Goal: Feedback & Contribution: Submit feedback/report problem

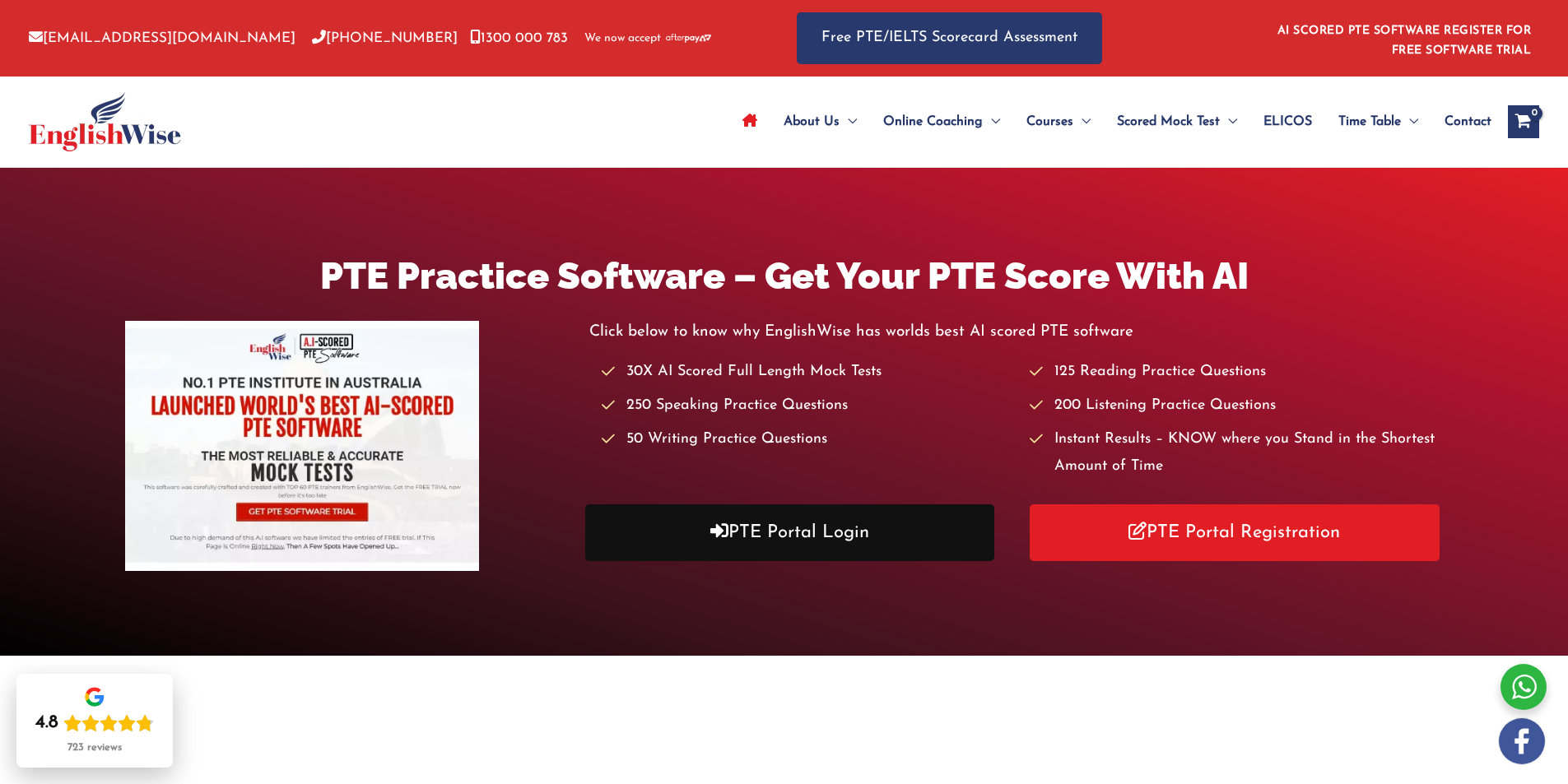
click at [773, 537] on link "PTE Portal Login" at bounding box center [790, 533] width 410 height 57
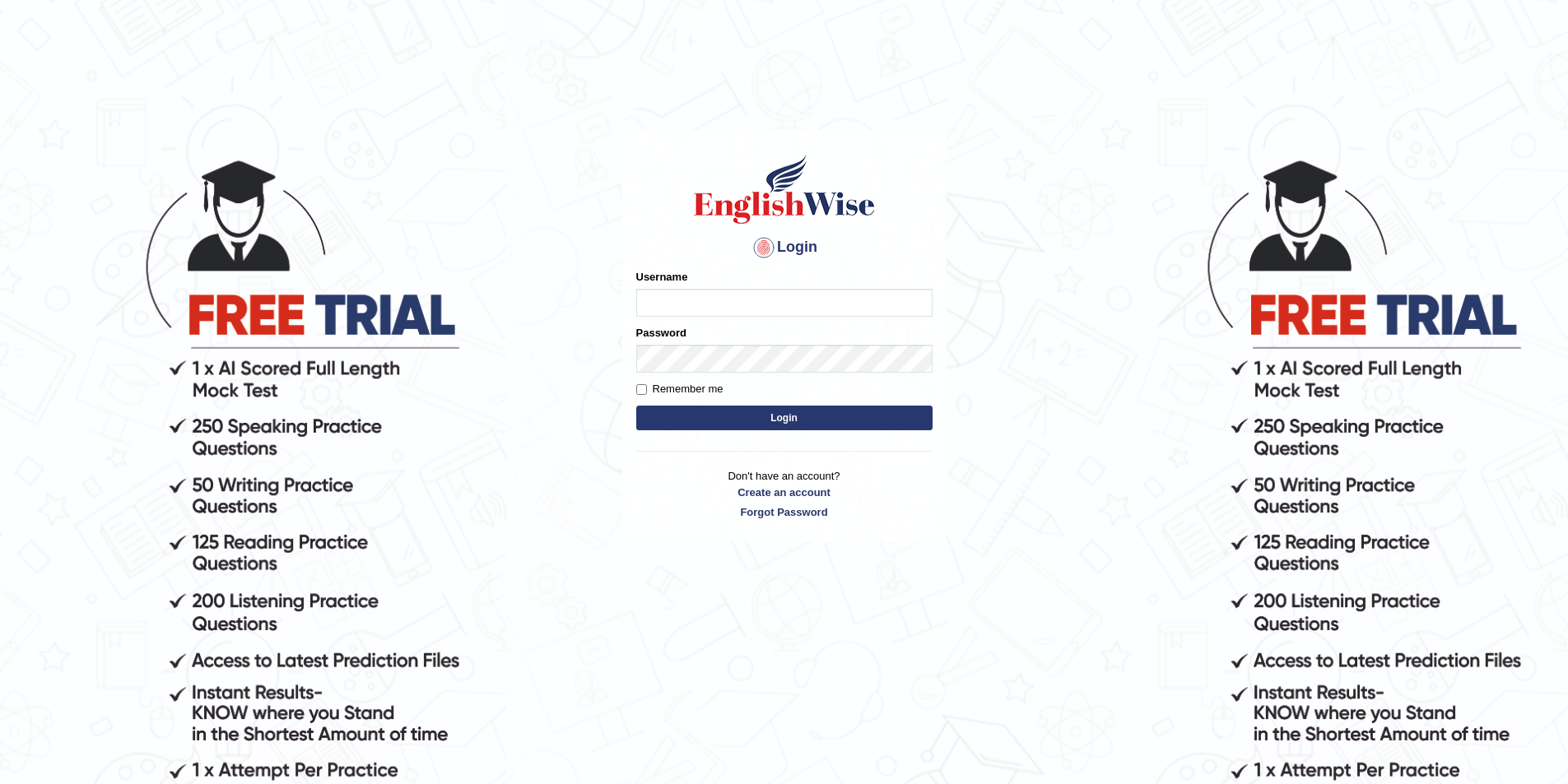
click at [686, 299] on input "Username" at bounding box center [784, 303] width 296 height 28
type input "[EMAIL_ADDRESS][DOMAIN_NAME]"
click at [636, 406] on button "Login" at bounding box center [784, 418] width 296 height 25
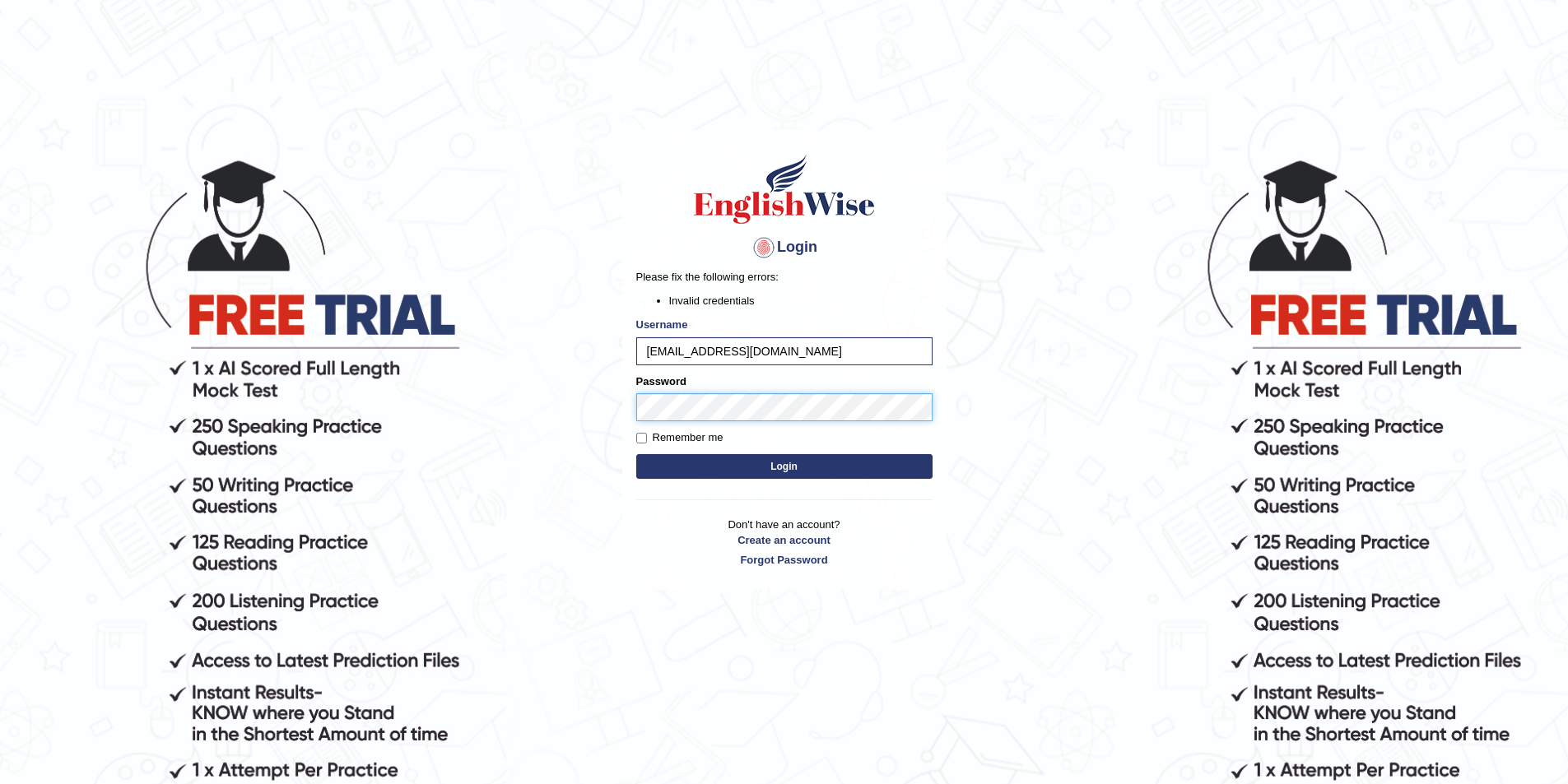
click at [567, 406] on body "Login Please fix the following errors: Invalid credentials Username [EMAIL_ADDR…" at bounding box center [784, 470] width 1568 height 784
click at [636, 454] on button "Login" at bounding box center [784, 466] width 296 height 25
drag, startPoint x: 819, startPoint y: 351, endPoint x: 387, endPoint y: 376, distance: 432.7
click at [395, 374] on body "Login Please fix the following errors: Invalid credentials Username jawadazam9@…" at bounding box center [784, 470] width 1568 height 784
type input "minhas"
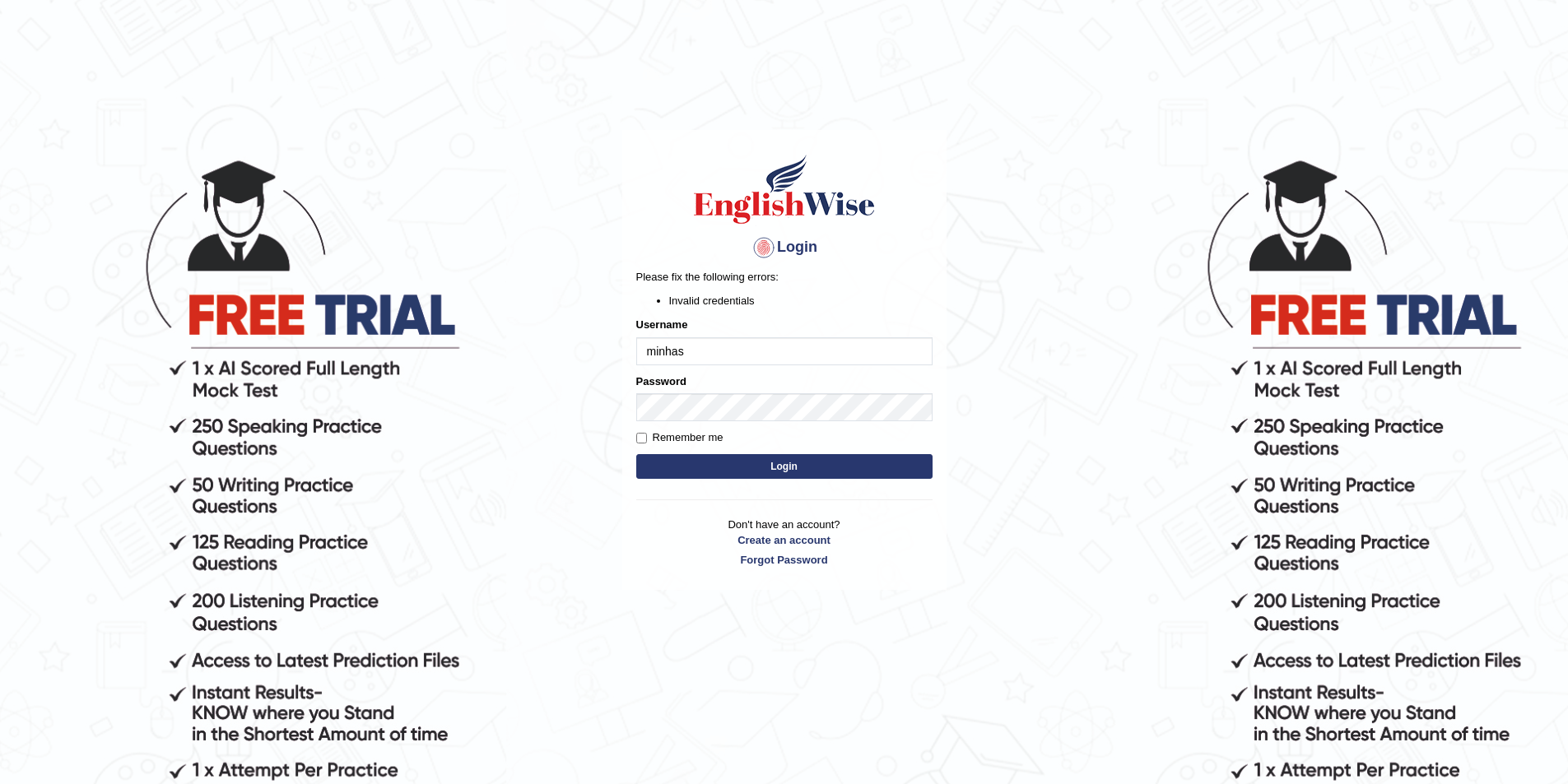
click at [806, 463] on button "Login" at bounding box center [784, 466] width 296 height 25
click at [722, 362] on input "minhas" at bounding box center [784, 351] width 296 height 28
click at [602, 417] on body "Login Please fix the following errors: Invalid credentials Username minhas Pass…" at bounding box center [784, 470] width 1568 height 784
click at [636, 454] on button "Login" at bounding box center [784, 466] width 296 height 25
click at [521, 410] on body "Login Please fix the following errors: Invalid credentials Username minhas Pass…" at bounding box center [784, 470] width 1568 height 784
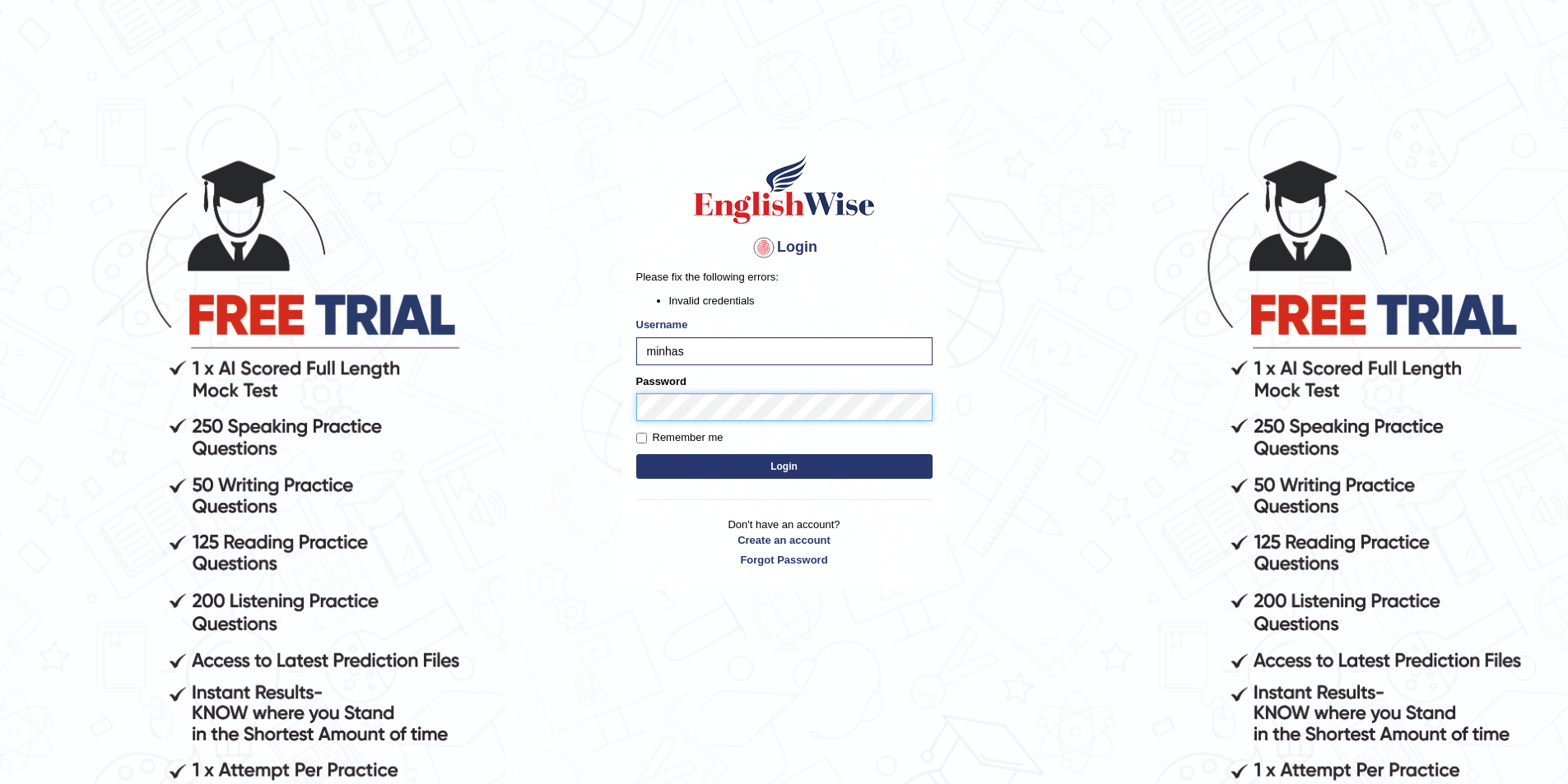
click at [636, 454] on button "Login" at bounding box center [784, 466] width 296 height 25
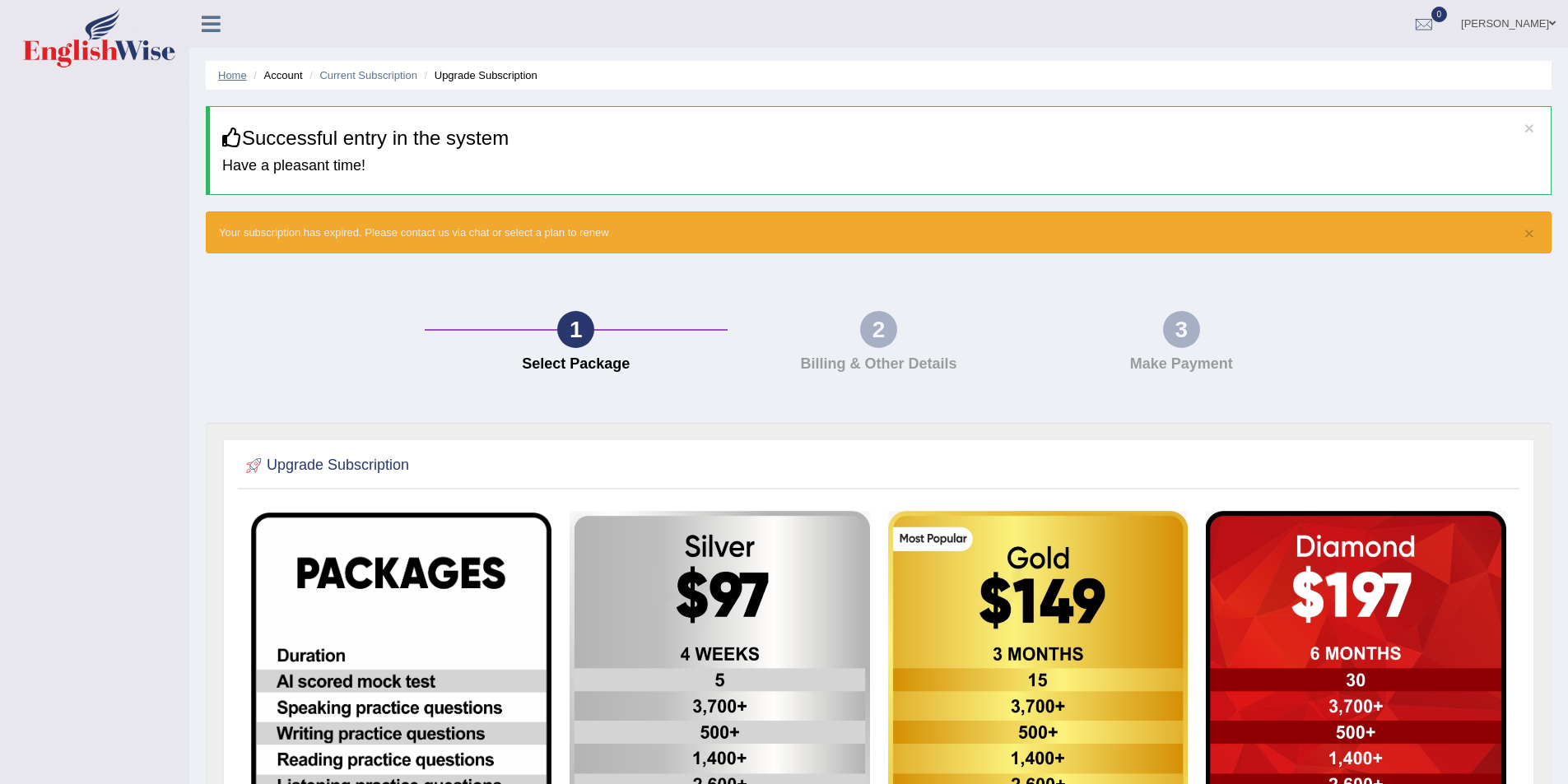
click at [238, 75] on link "Home" at bounding box center [232, 75] width 29 height 12
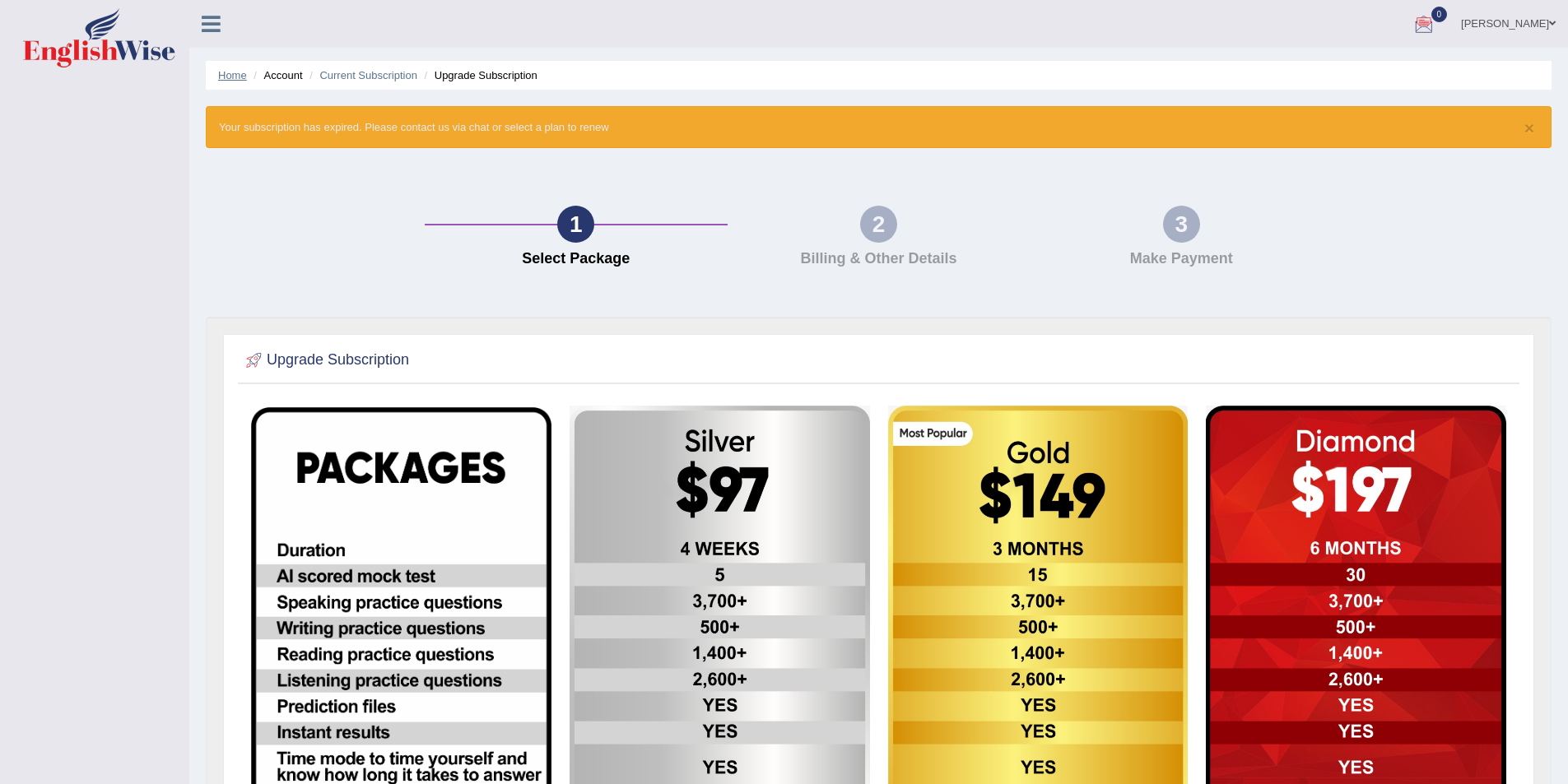
click at [219, 75] on link "Home" at bounding box center [232, 75] width 29 height 12
click at [382, 75] on link "Current Subscription" at bounding box center [368, 75] width 98 height 12
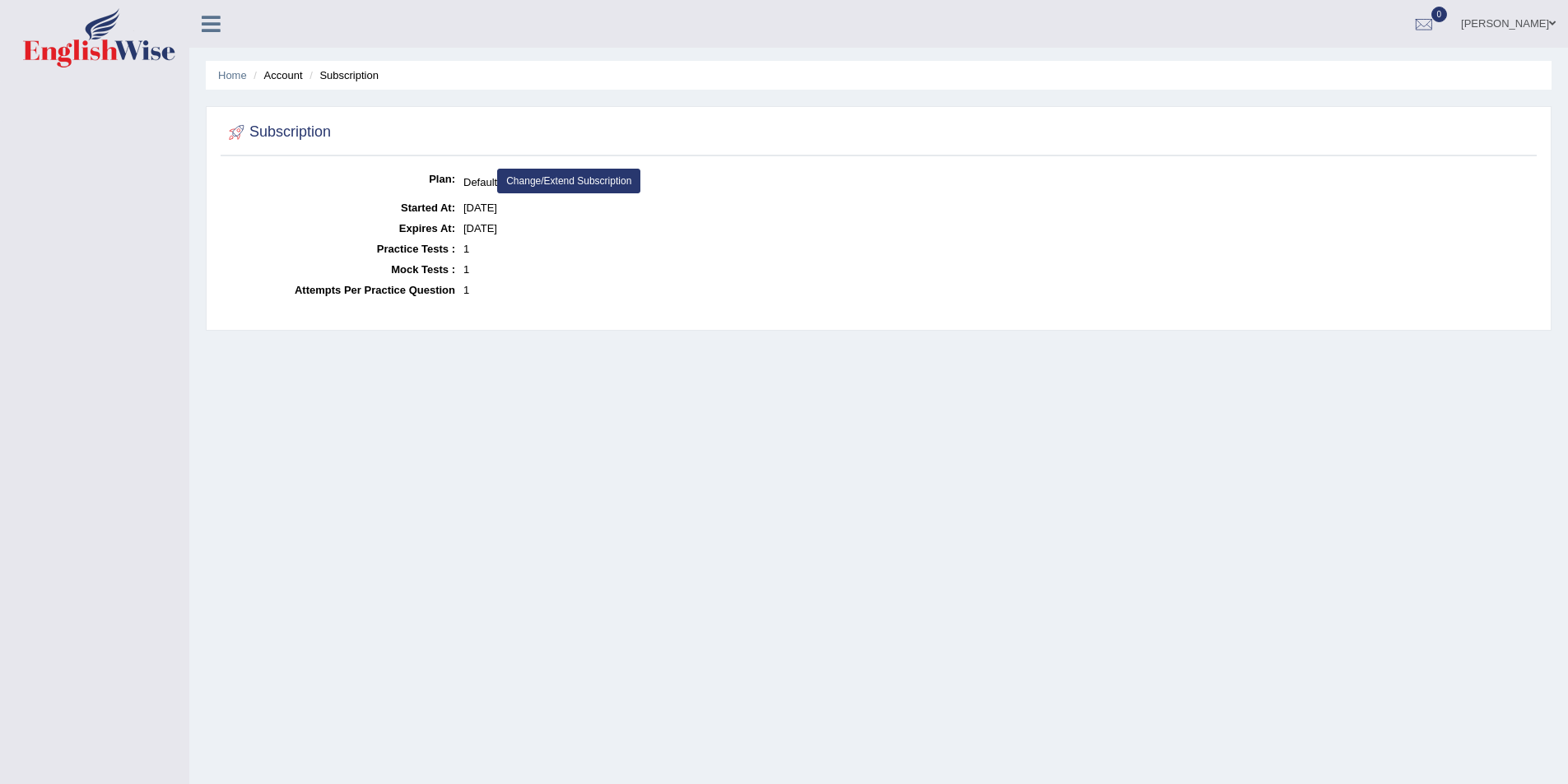
click at [284, 77] on li "Account" at bounding box center [275, 75] width 53 height 16
click at [348, 78] on li "Subscription" at bounding box center [342, 75] width 74 height 16
click at [144, 39] on img at bounding box center [100, 38] width 152 height 59
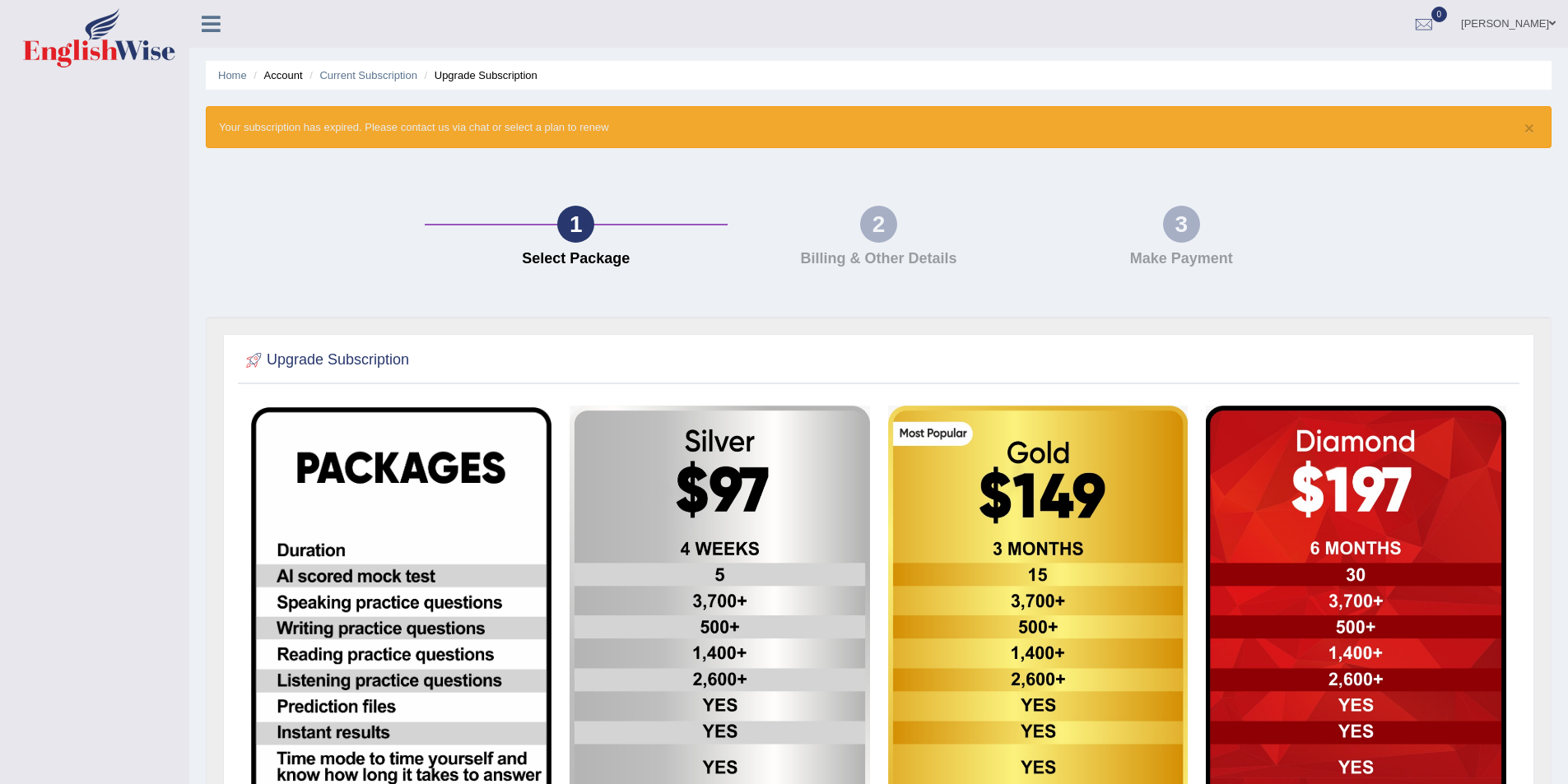
drag, startPoint x: 283, startPoint y: 76, endPoint x: 297, endPoint y: 71, distance: 14.9
click at [284, 76] on li "Account" at bounding box center [275, 75] width 53 height 16
click at [210, 30] on icon at bounding box center [211, 23] width 19 height 22
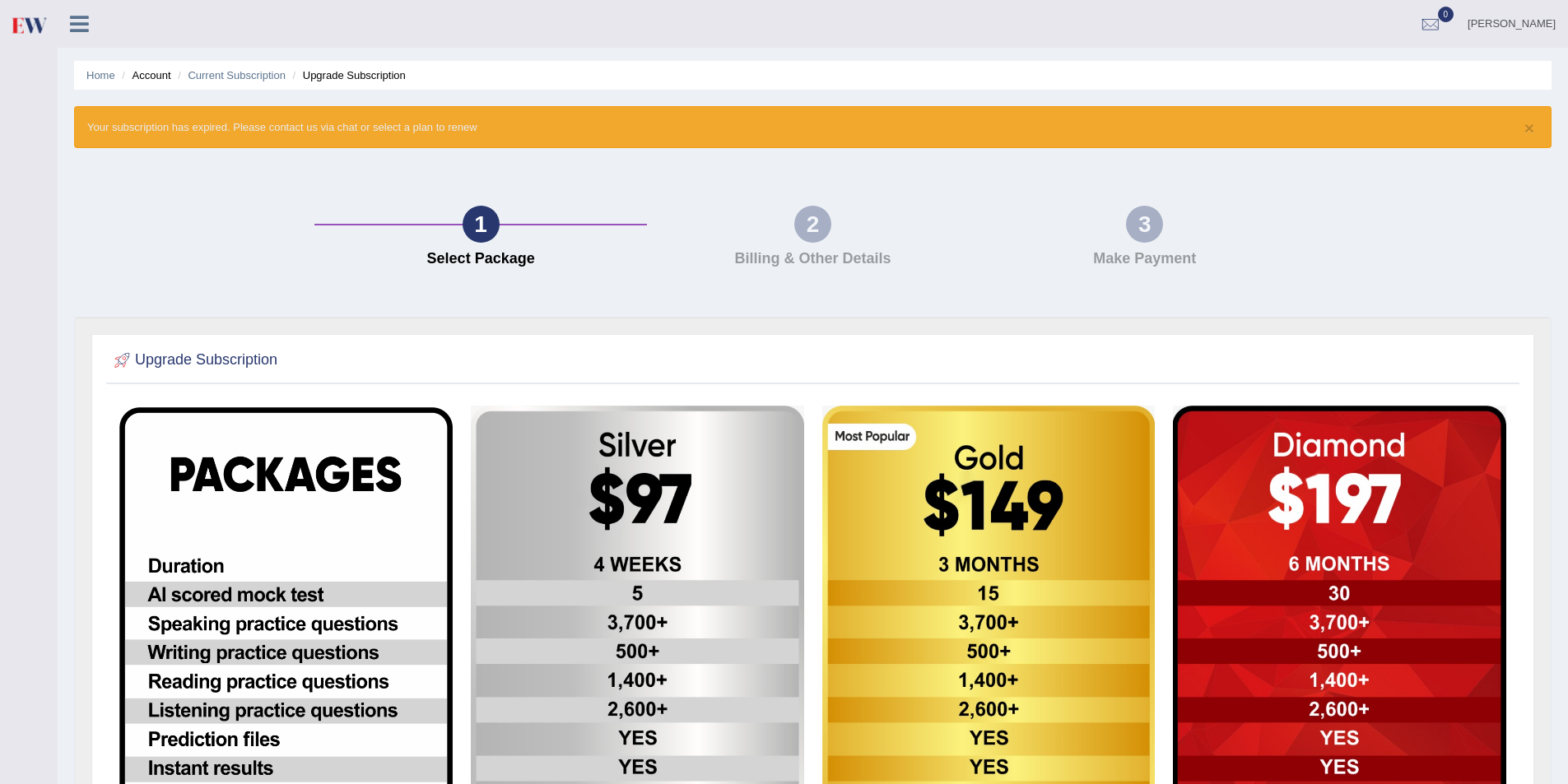
click at [76, 28] on icon at bounding box center [80, 23] width 19 height 22
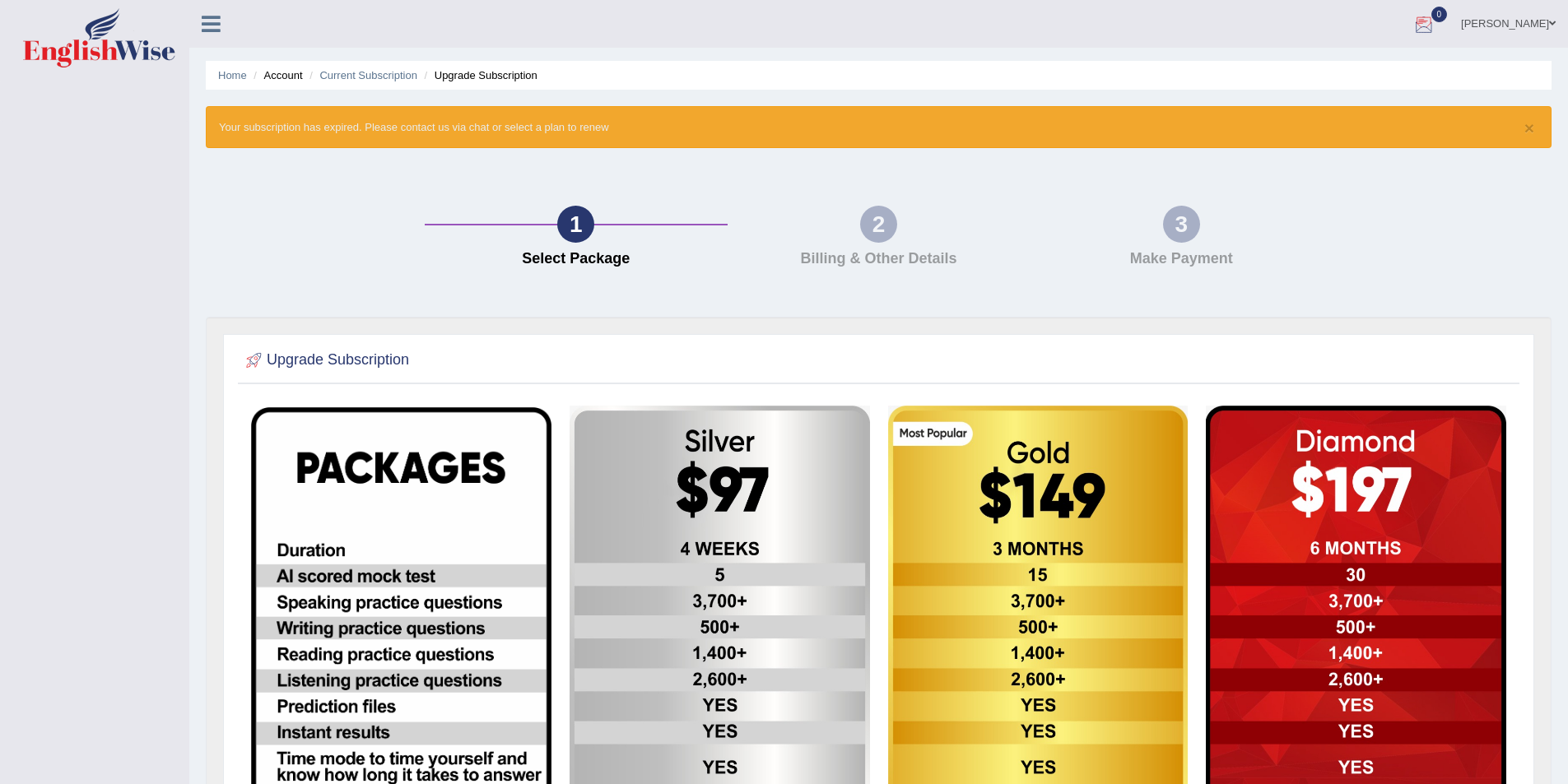
click at [1537, 25] on link "[PERSON_NAME]" at bounding box center [1509, 21] width 119 height 42
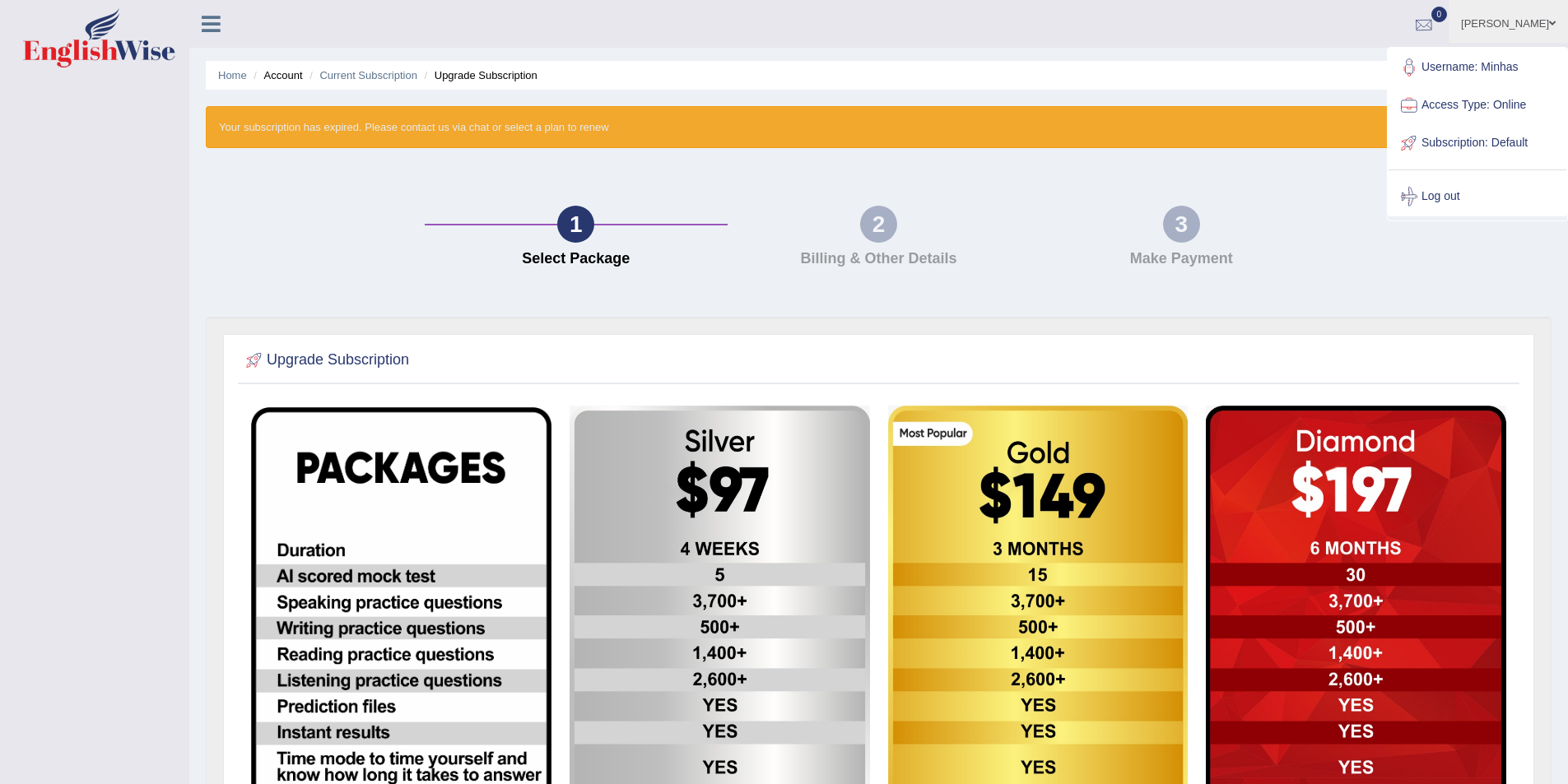
click at [1436, 17] on div at bounding box center [1424, 24] width 25 height 25
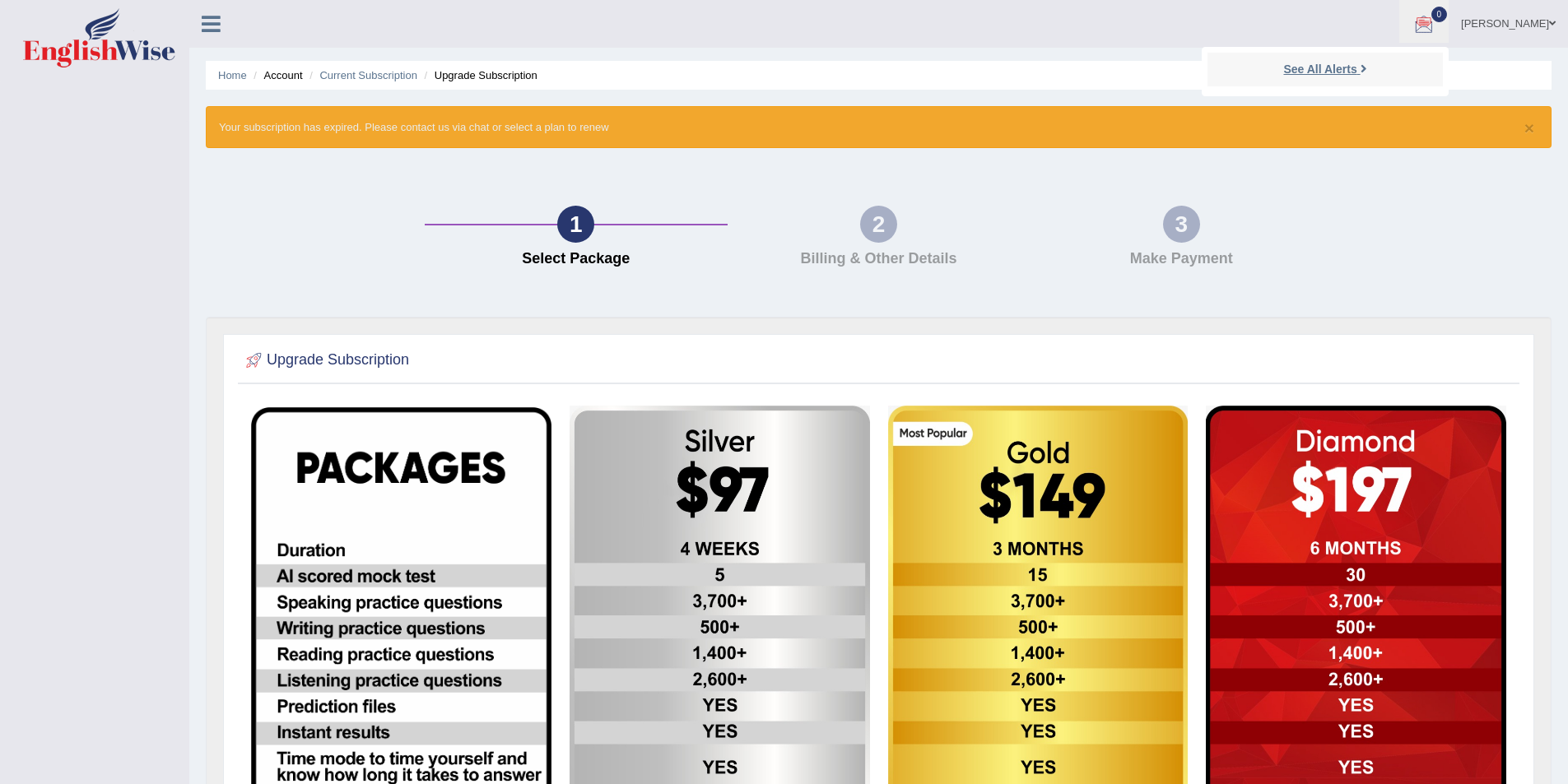
click at [1357, 71] on strong "See All Alerts" at bounding box center [1320, 68] width 74 height 13
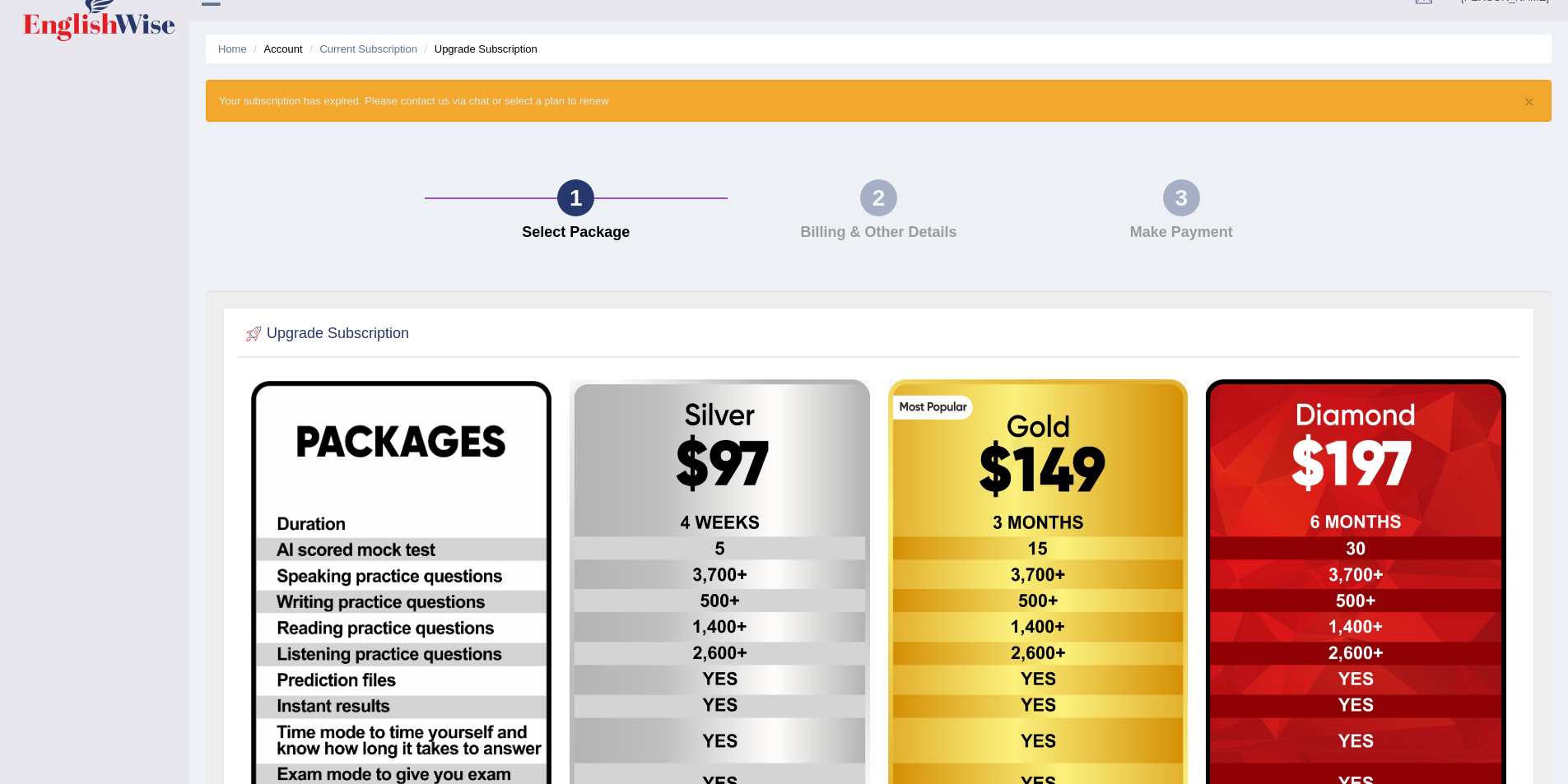
scroll to position [25, 0]
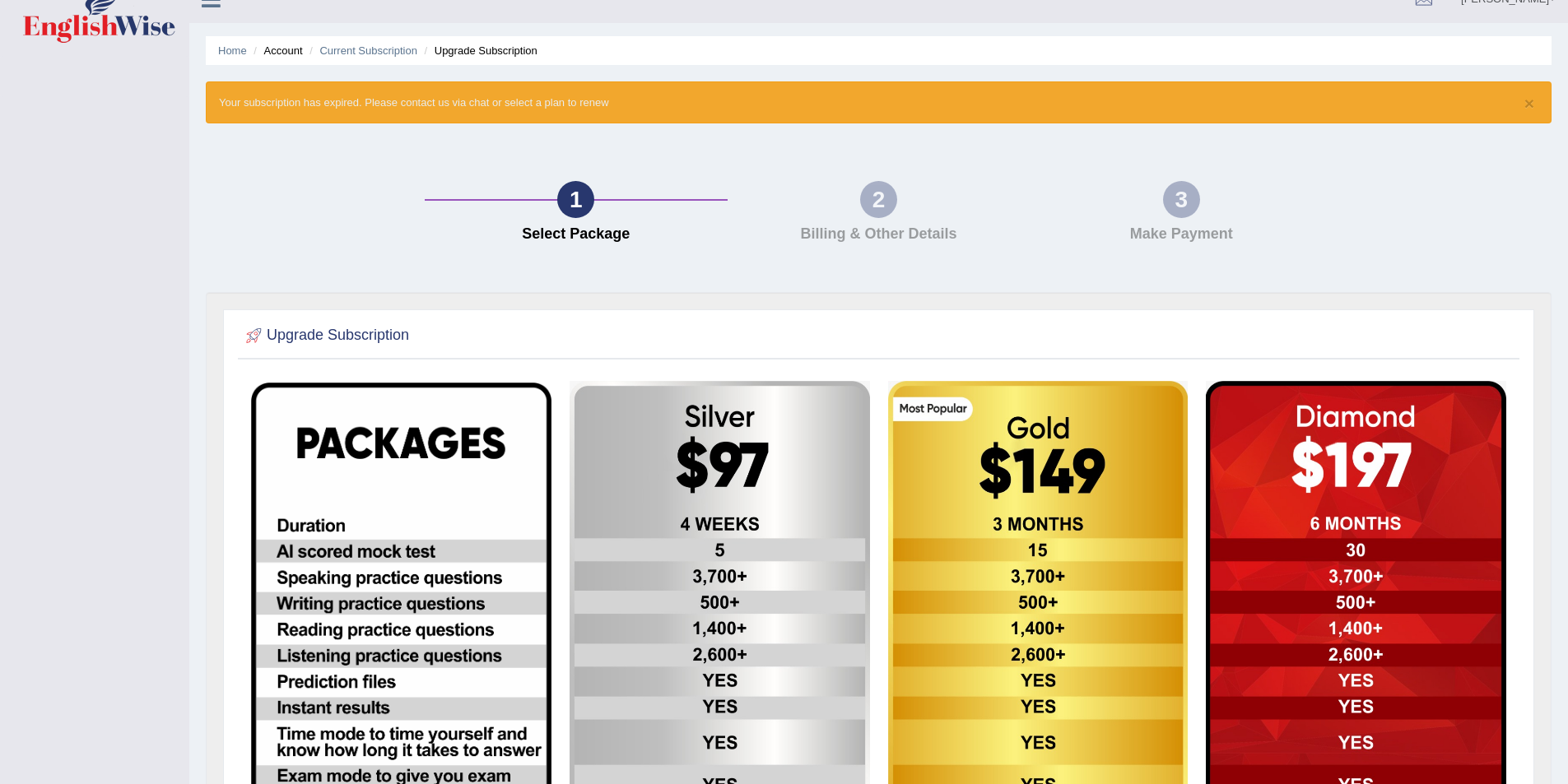
click at [694, 514] on img at bounding box center [719, 719] width 300 height 678
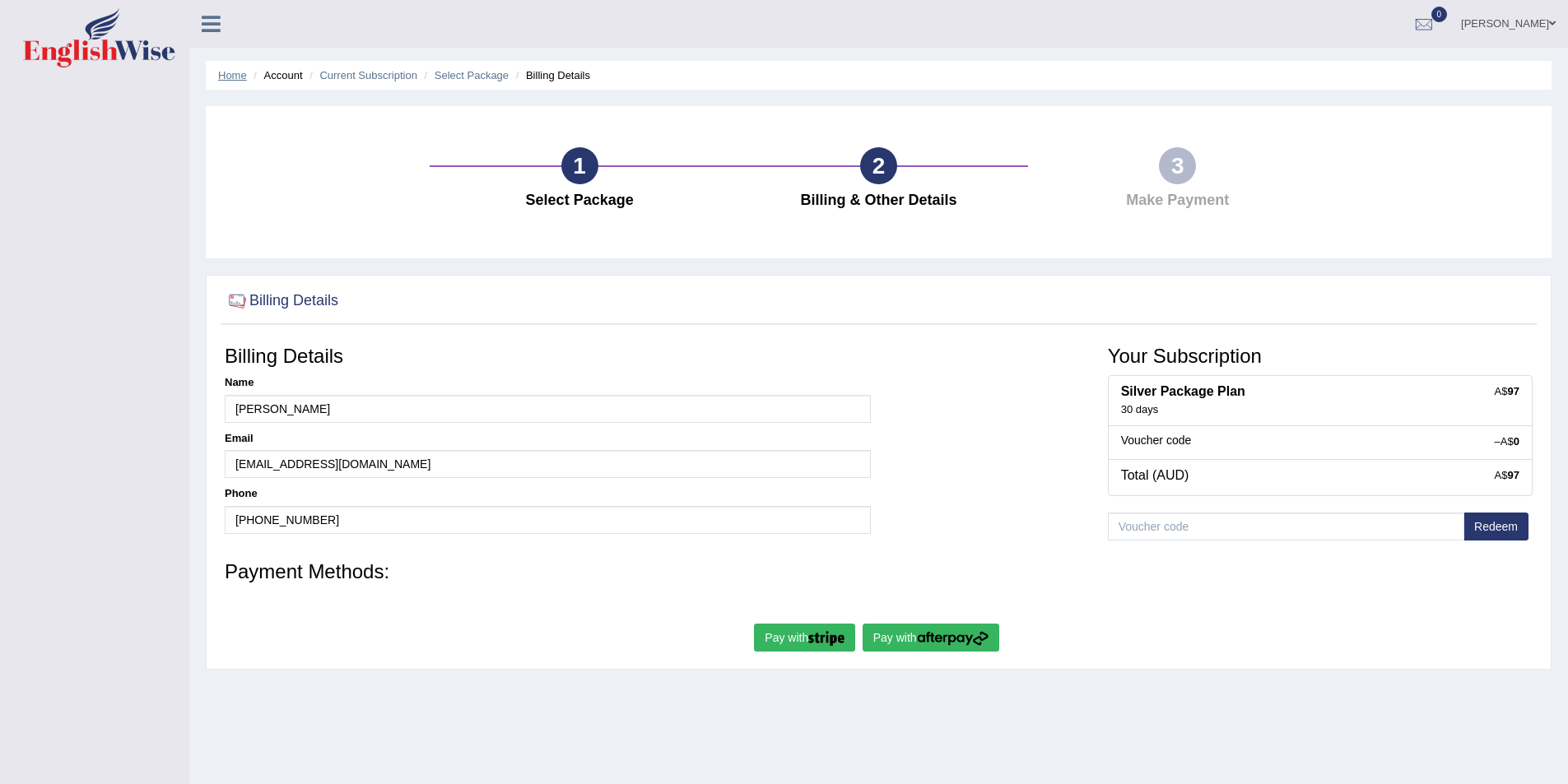
click at [222, 78] on link "Home" at bounding box center [232, 75] width 29 height 12
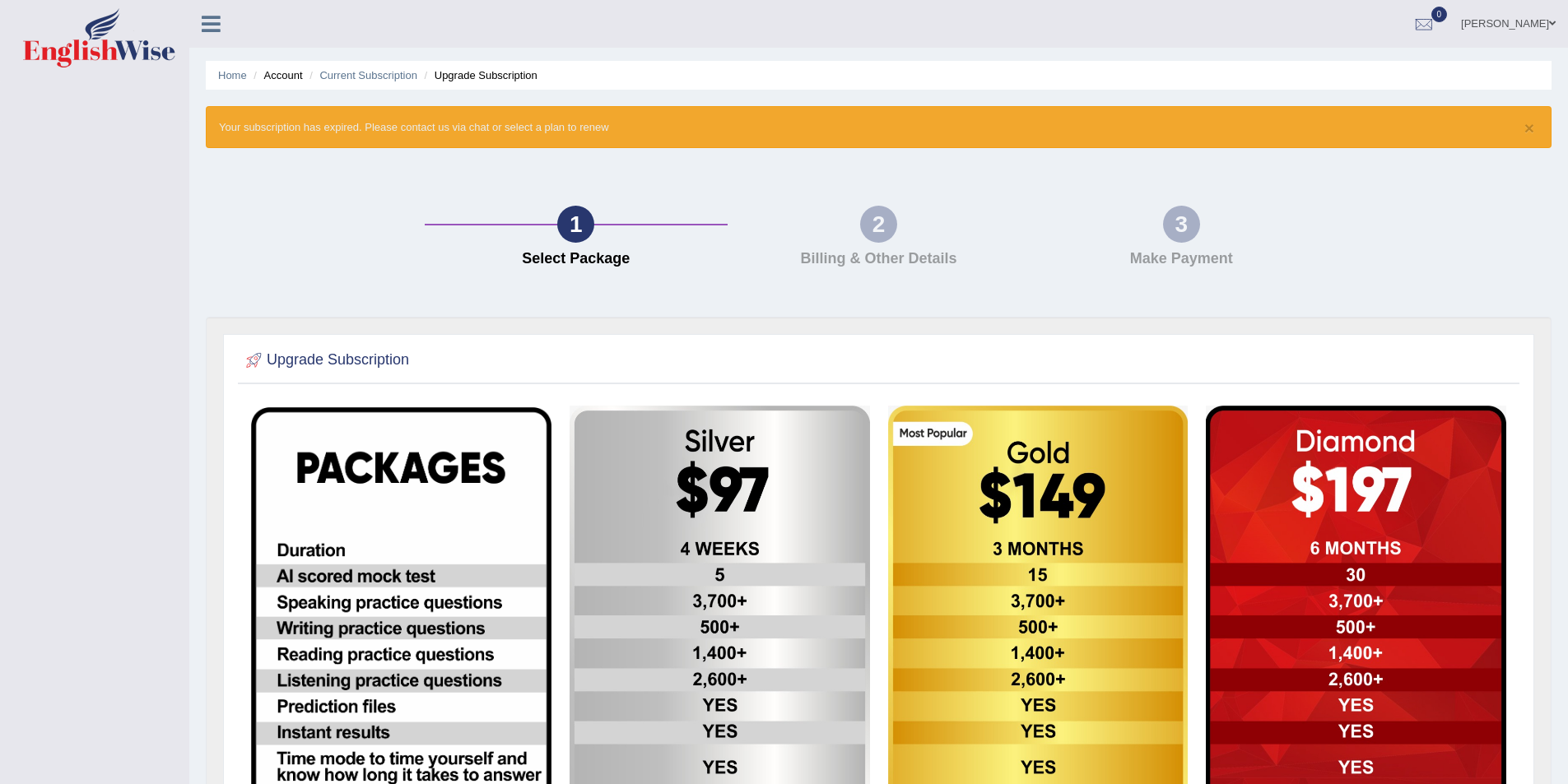
click at [122, 48] on img at bounding box center [100, 38] width 152 height 59
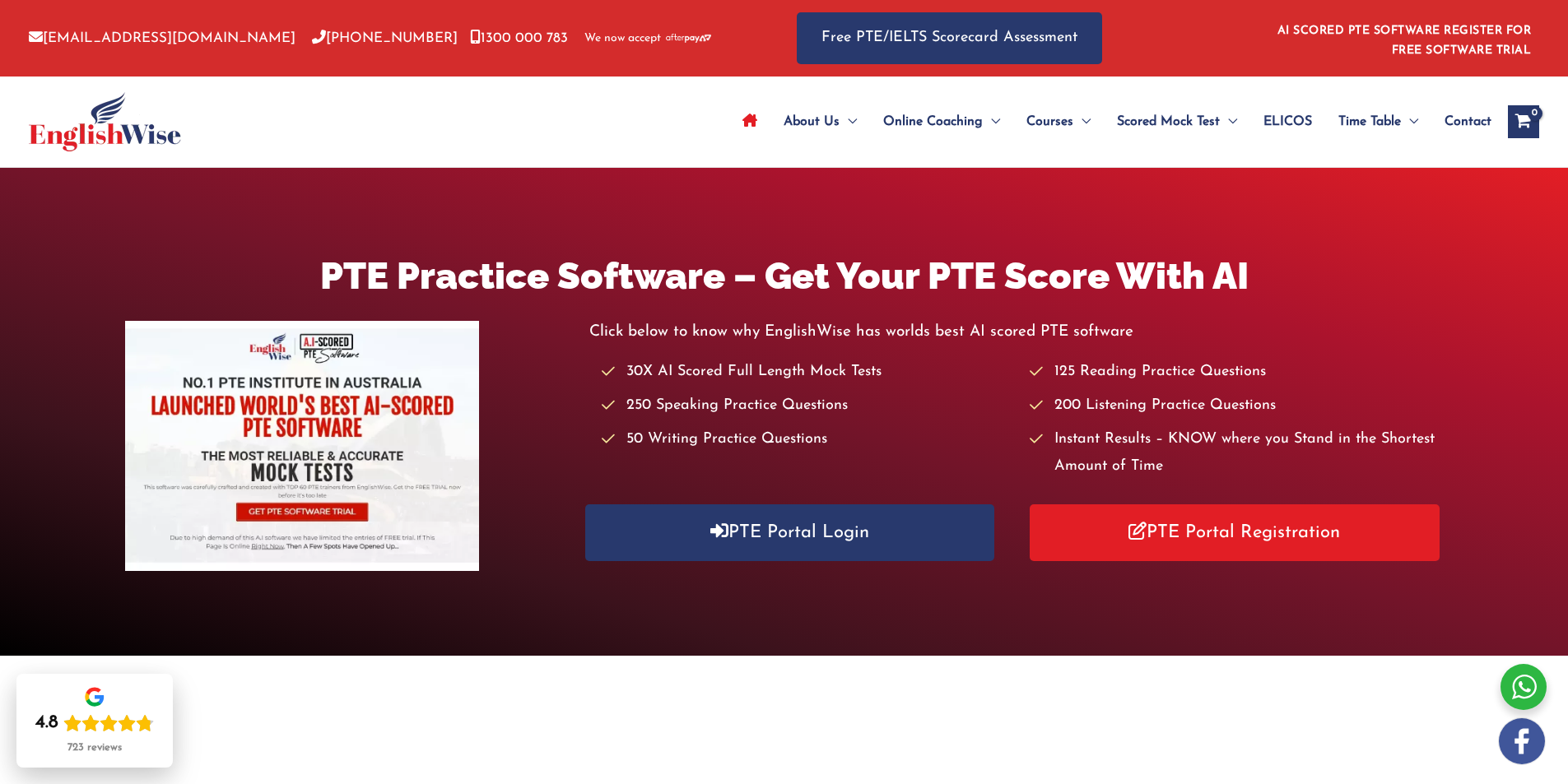
click at [1481, 124] on span "Contact" at bounding box center [1468, 121] width 47 height 58
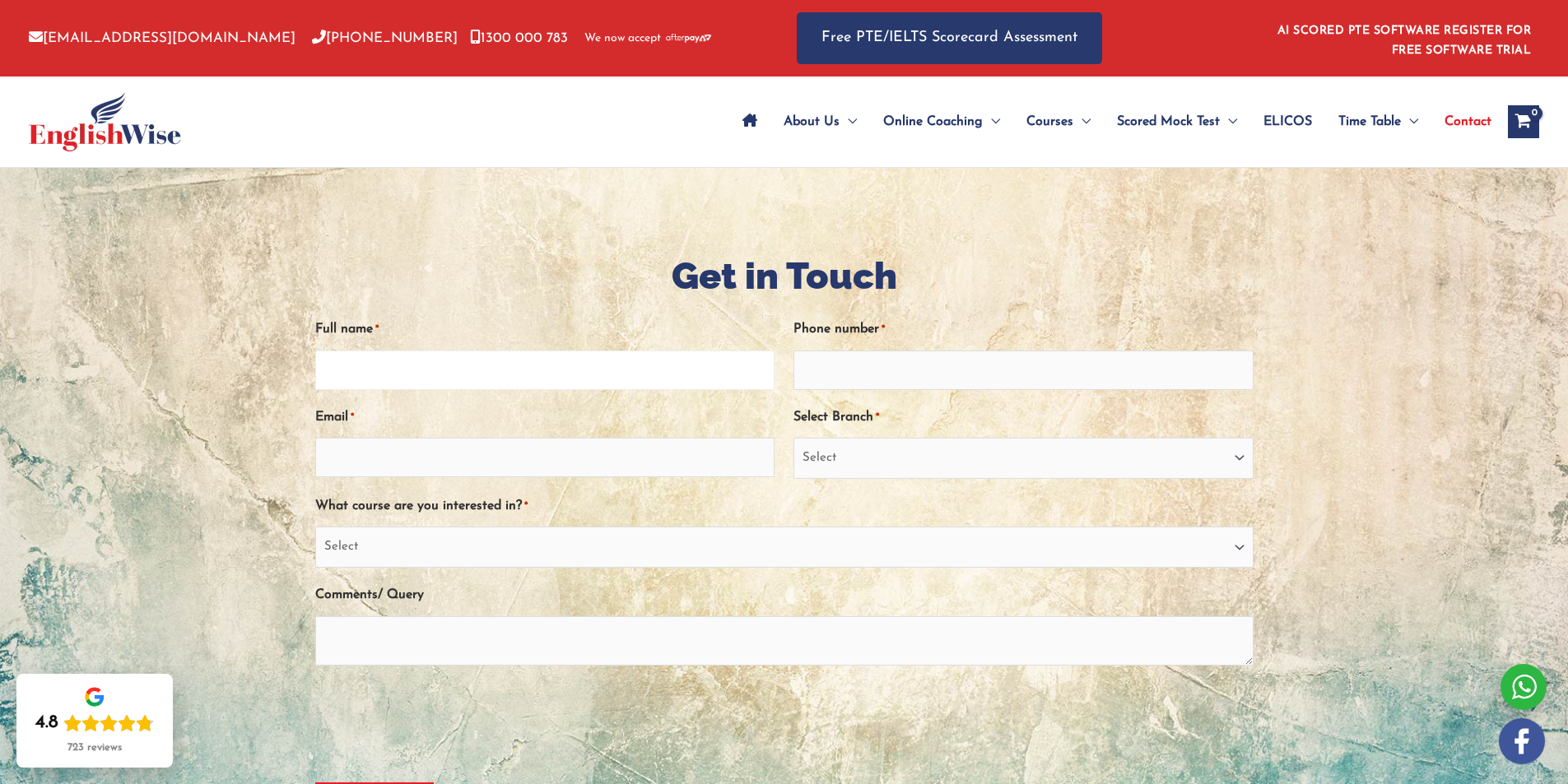
drag, startPoint x: 0, startPoint y: 0, endPoint x: 377, endPoint y: 373, distance: 530.3
click at [377, 373] on input "Full name *" at bounding box center [545, 370] width 461 height 40
type input "[PERSON_NAME]"
type input "0404501420"
type input "[EMAIL_ADDRESS][DOMAIN_NAME]"
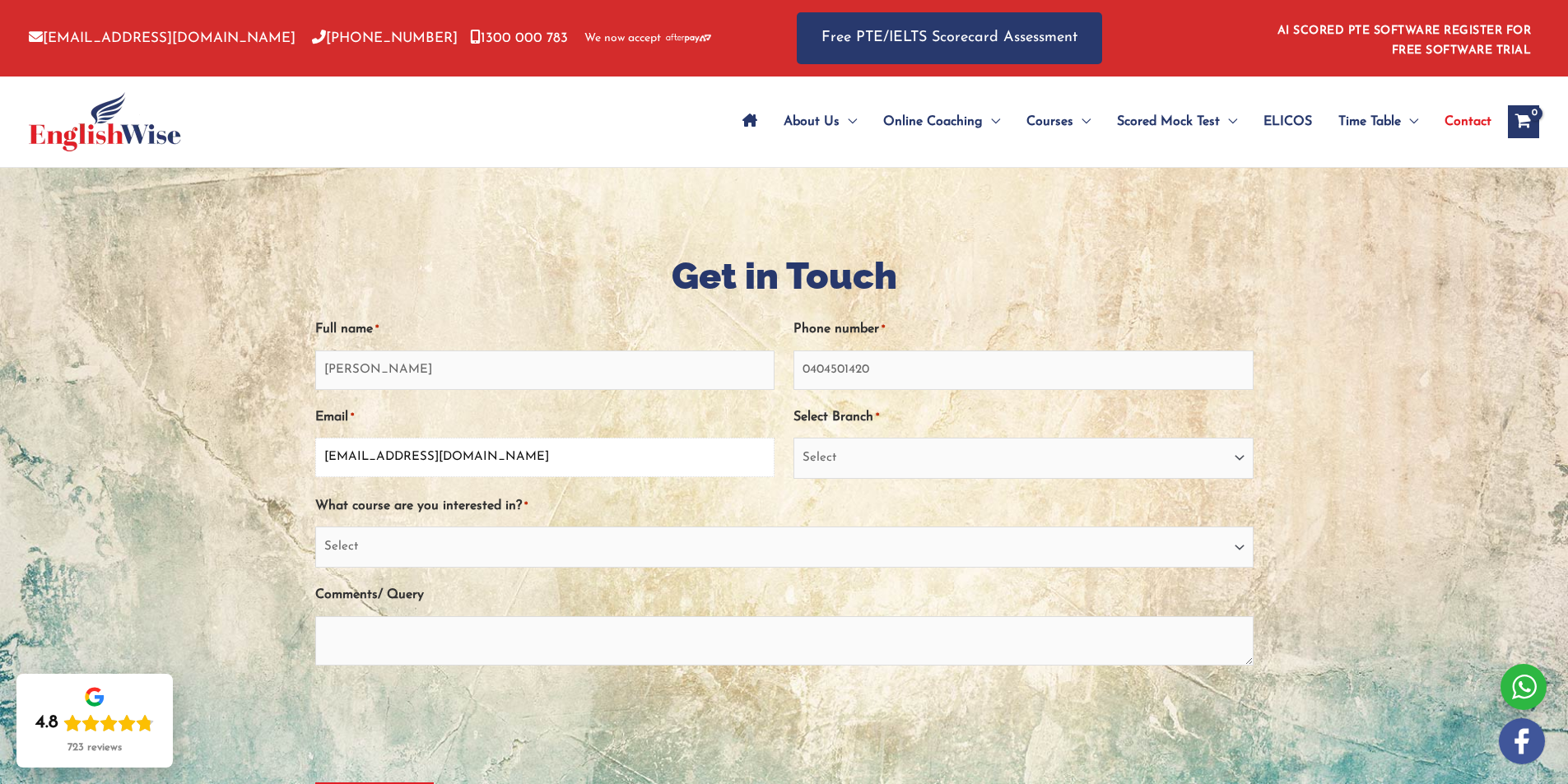
click at [519, 462] on input "[EMAIL_ADDRESS][DOMAIN_NAME]" at bounding box center [545, 458] width 461 height 40
drag, startPoint x: 550, startPoint y: 460, endPoint x: 410, endPoint y: 463, distance: 140.0
click at [410, 463] on input "jawad.azam@health.nsw.gov.au" at bounding box center [545, 458] width 461 height 40
click at [585, 461] on input "jawad.azam@health.nsw.gov.au" at bounding box center [545, 458] width 461 height 40
click at [956, 454] on select "Select Sydney City Center Sydney Parramatta EnglishWise Global Brisbane Gold Co…" at bounding box center [1024, 459] width 461 height 42
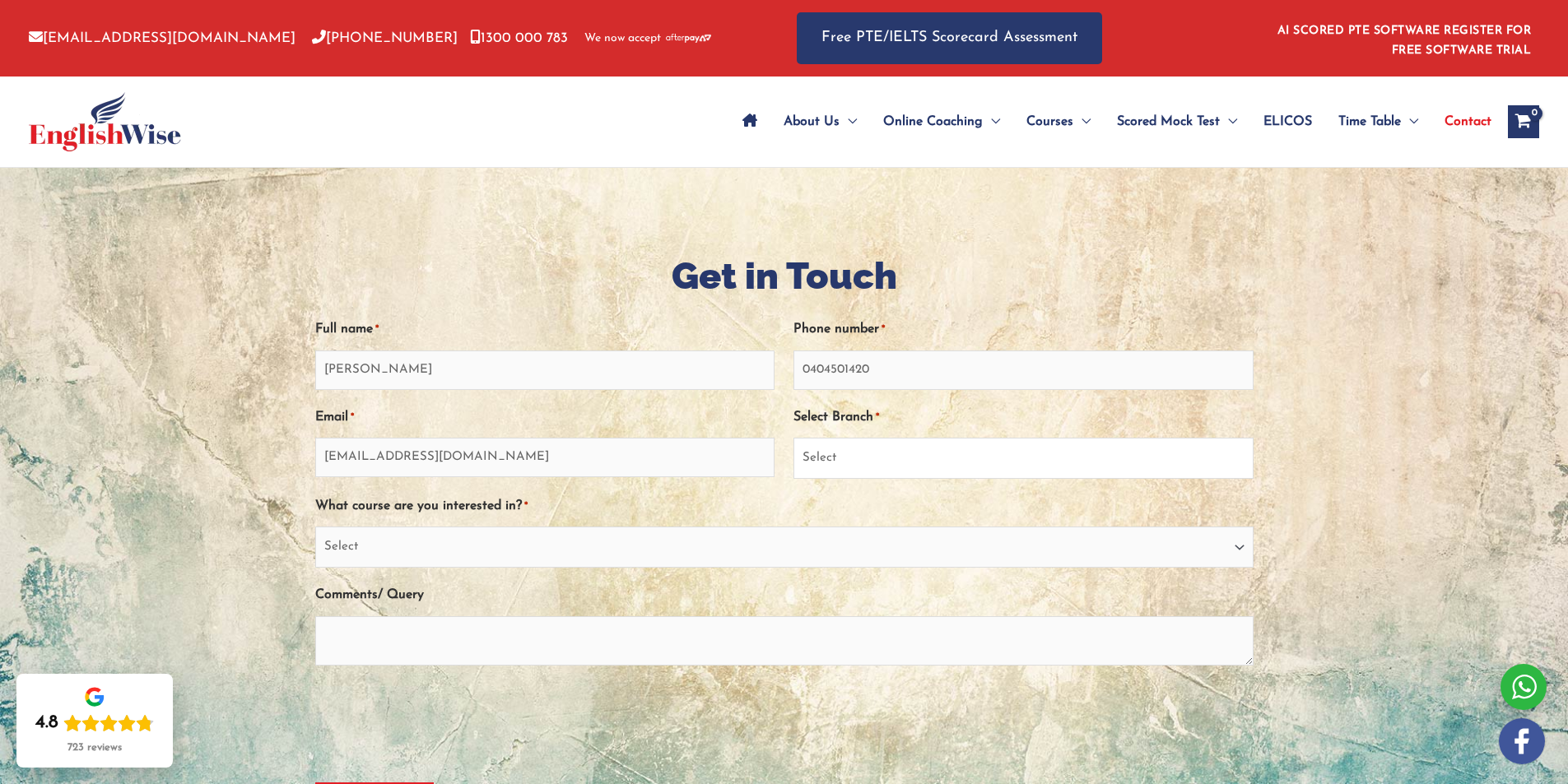
select select "Sydney Parramatta"
click at [794, 438] on select "Select Sydney City Center Sydney Parramatta EnglishWise Global Brisbane Gold Co…" at bounding box center [1024, 459] width 461 height 42
click at [556, 545] on select "Select PTE NAATI IELTS OET General English" at bounding box center [784, 548] width 939 height 42
select select "PTE"
click at [315, 527] on select "Select PTE NAATI IELTS OET General English" at bounding box center [784, 548] width 939 height 42
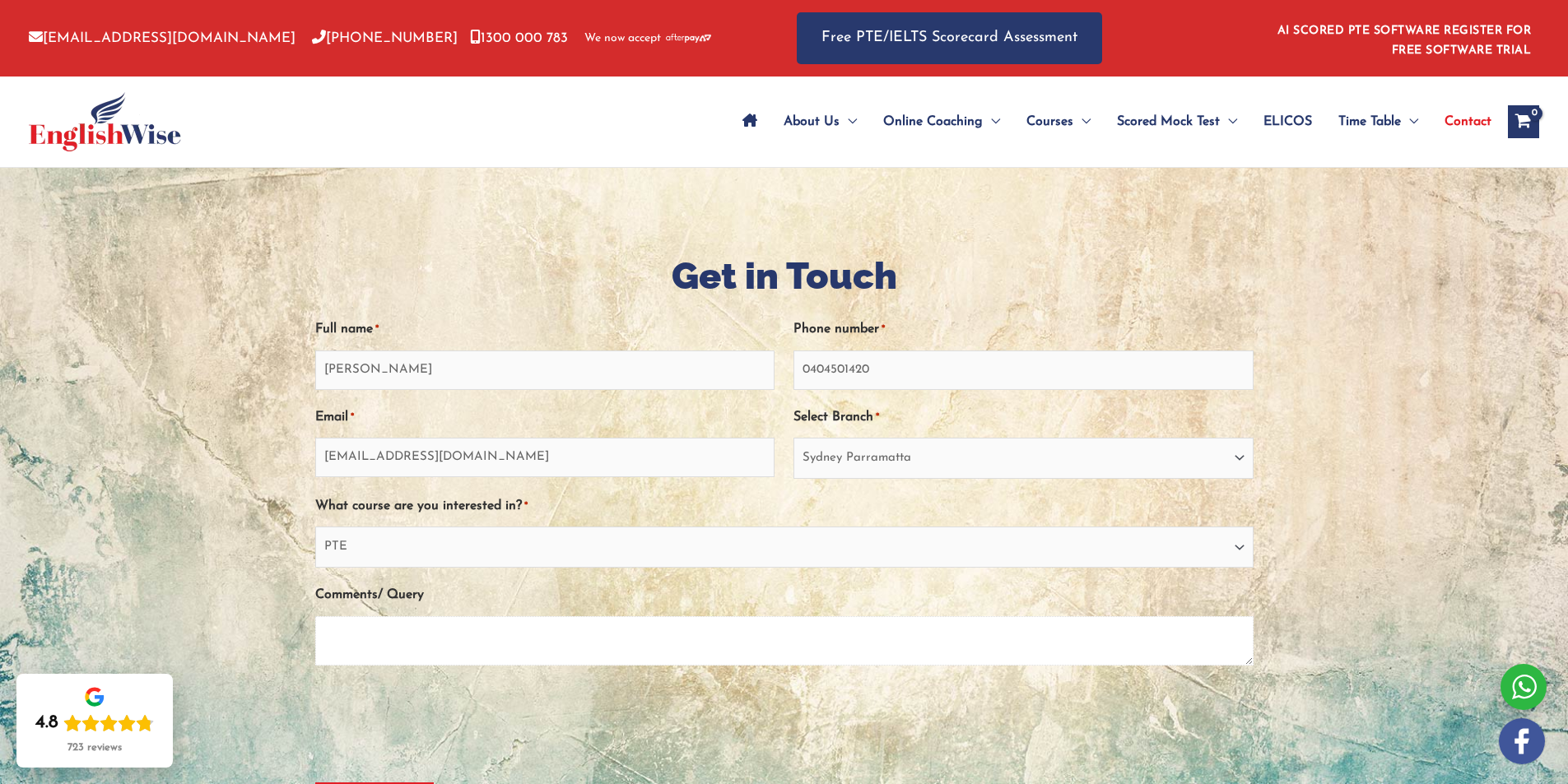
click at [428, 632] on textarea "Comments/ Query" at bounding box center [784, 640] width 939 height 49
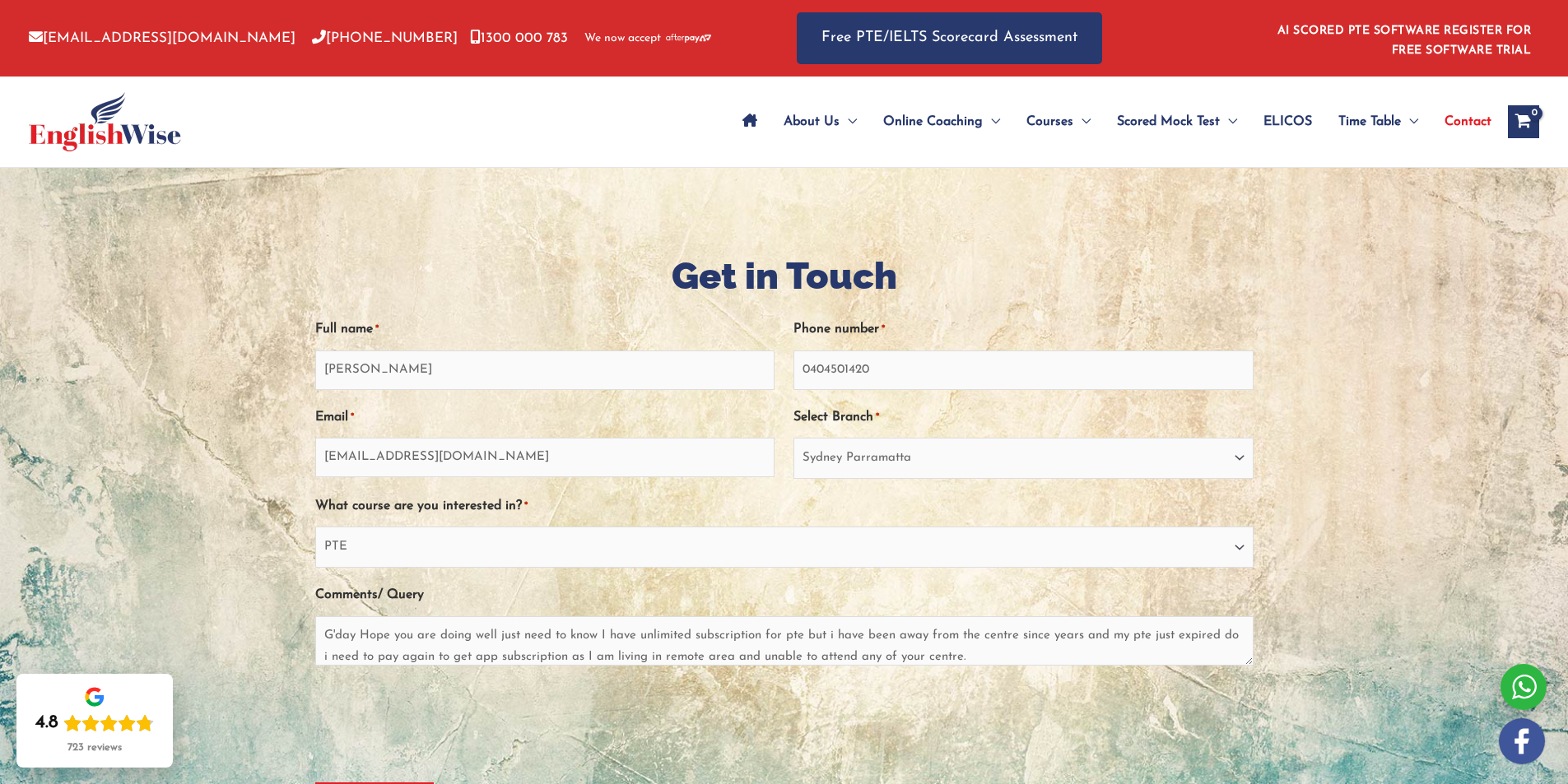
drag, startPoint x: 785, startPoint y: 637, endPoint x: 590, endPoint y: 308, distance: 382.4
click at [590, 308] on div "Full name * Jawad Azam Phone number * 0404501420 Email * jawad.azam@health.nsw.…" at bounding box center [784, 527] width 939 height 451
click at [981, 655] on textarea "G'day Hope you are doing well just need to know I have unlimited subscription f…" at bounding box center [784, 640] width 939 height 49
type textarea "G'day Hope you are doing well just need to know I have unlimited subscription f…"
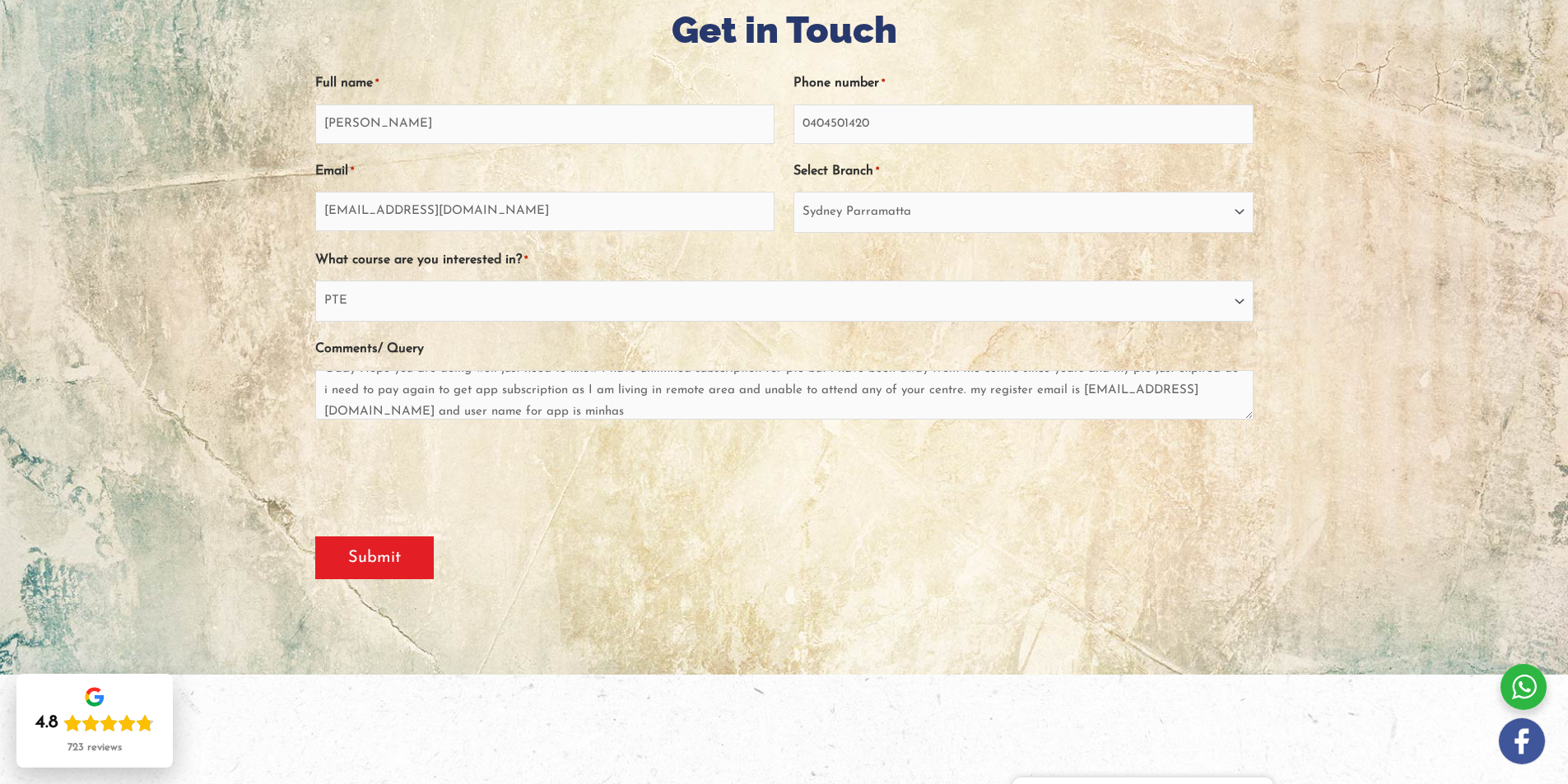
scroll to position [247, 0]
click at [377, 562] on input "Submit" at bounding box center [374, 556] width 119 height 42
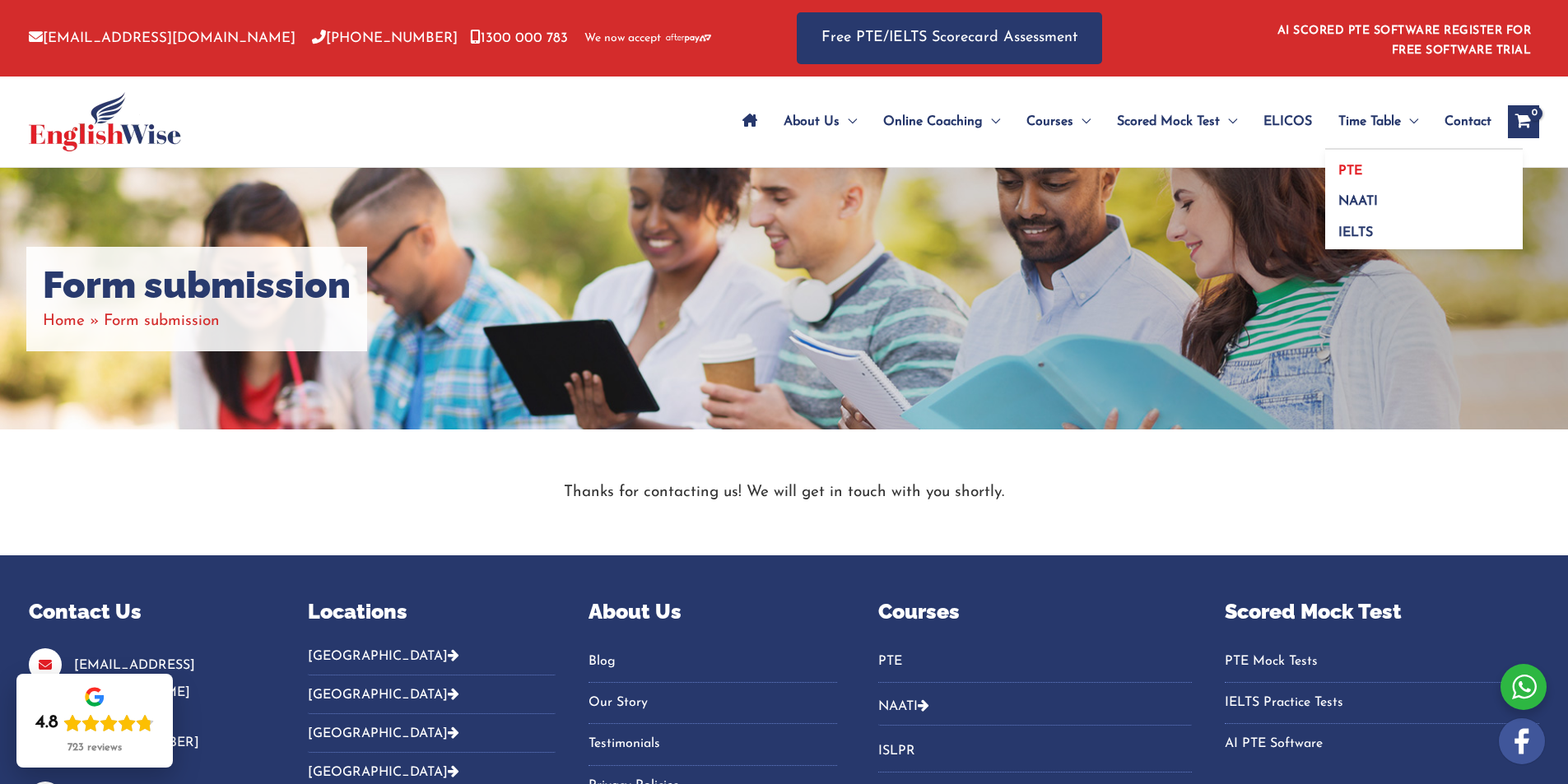
click at [1353, 162] on link "PTE" at bounding box center [1424, 165] width 197 height 31
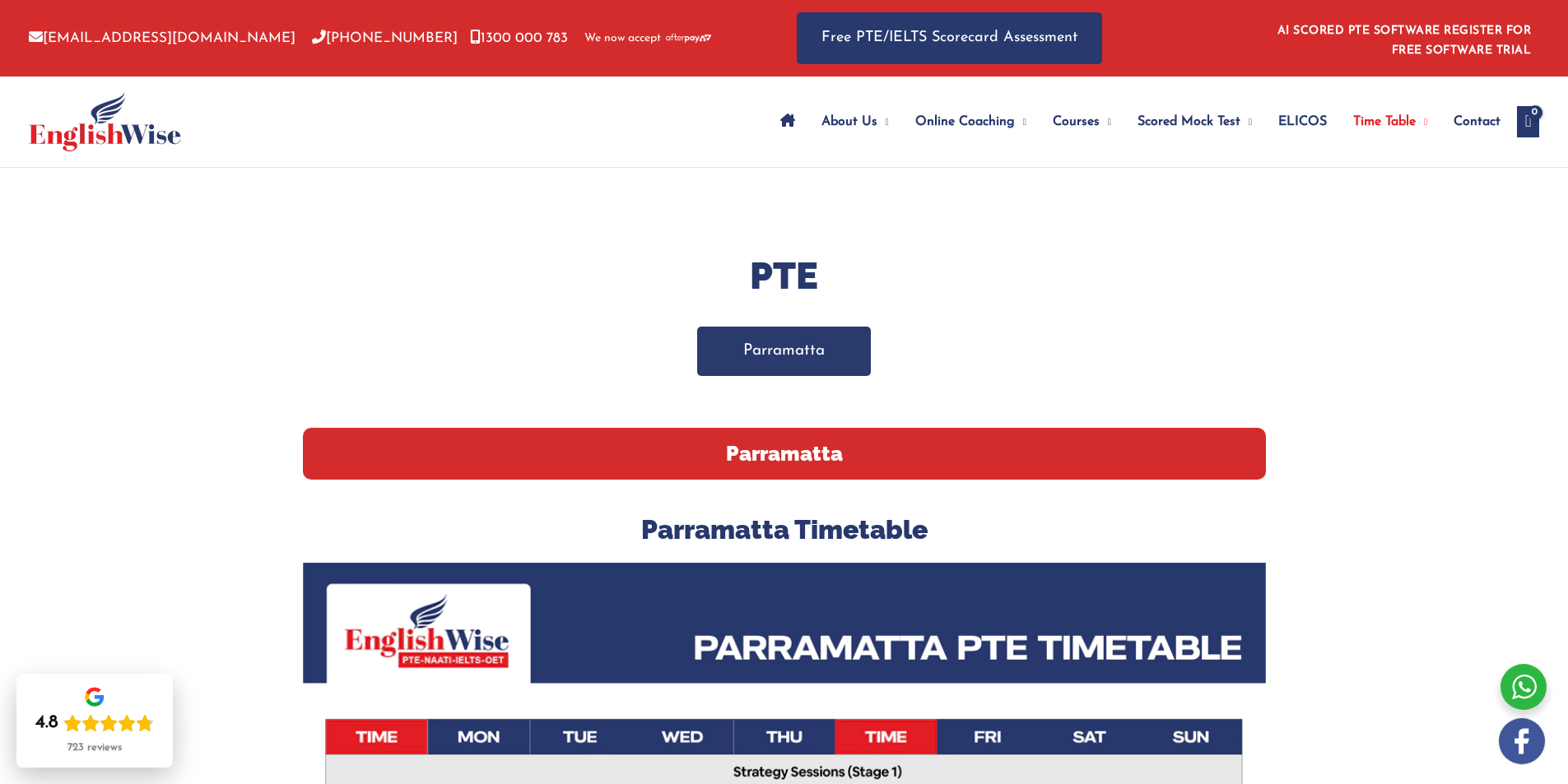
click at [784, 359] on link "Parramatta" at bounding box center [784, 350] width 174 height 48
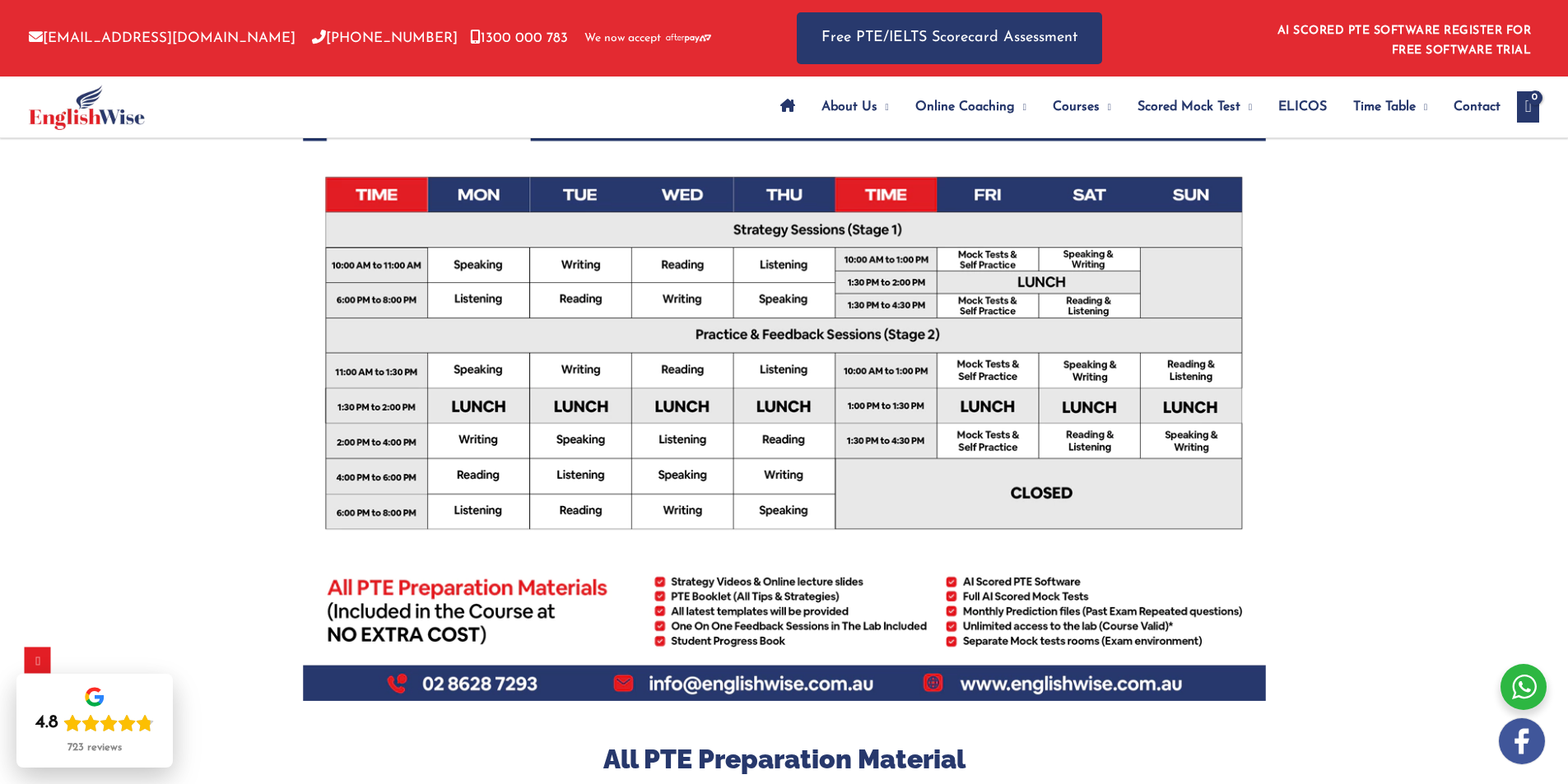
scroll to position [839, 0]
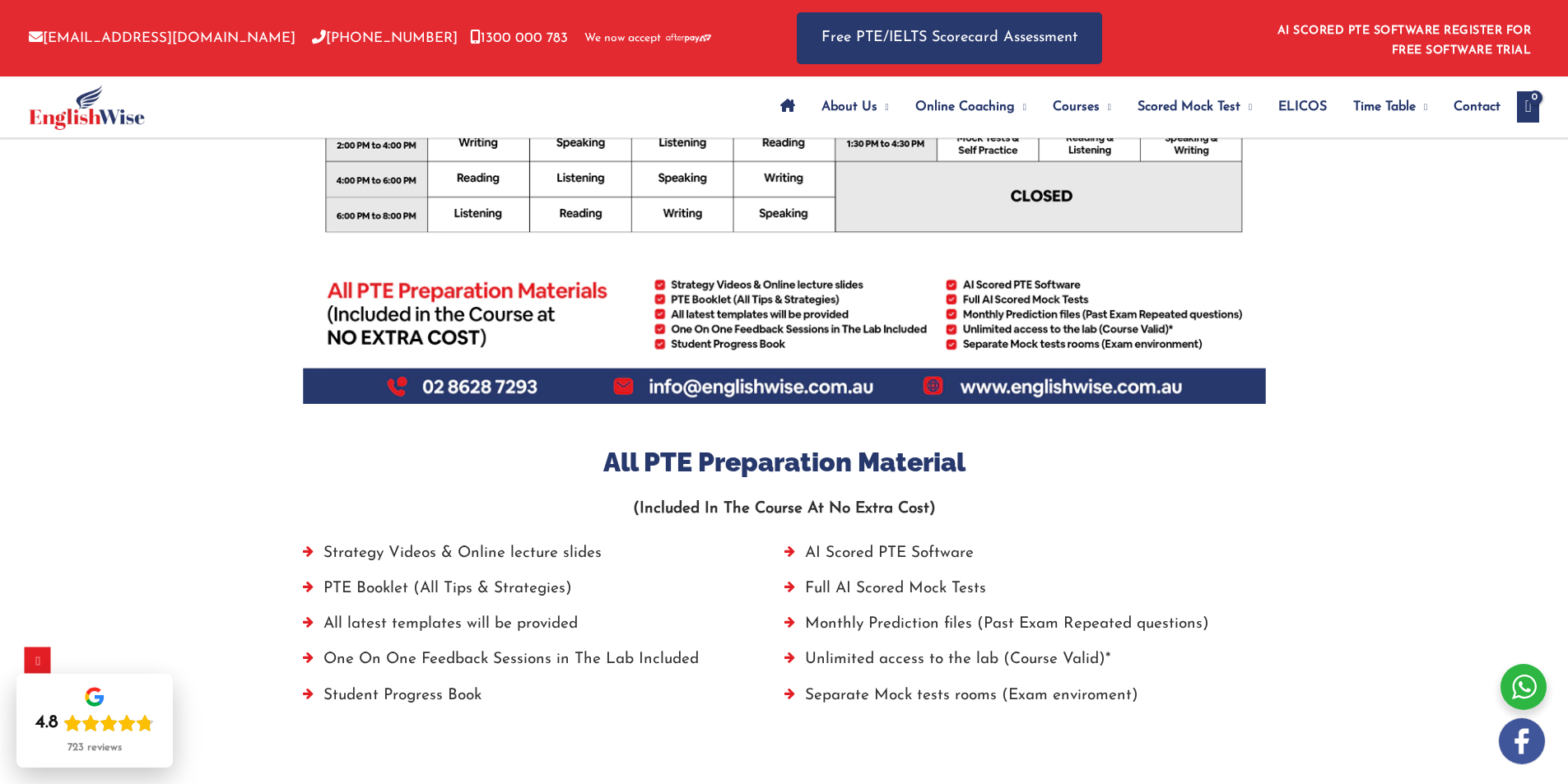
click at [457, 554] on li "Strategy Videos & Online lecture slides" at bounding box center [544, 557] width 481 height 35
click at [353, 588] on li "PTE Booklet (All Tips & Strategies)" at bounding box center [544, 593] width 481 height 35
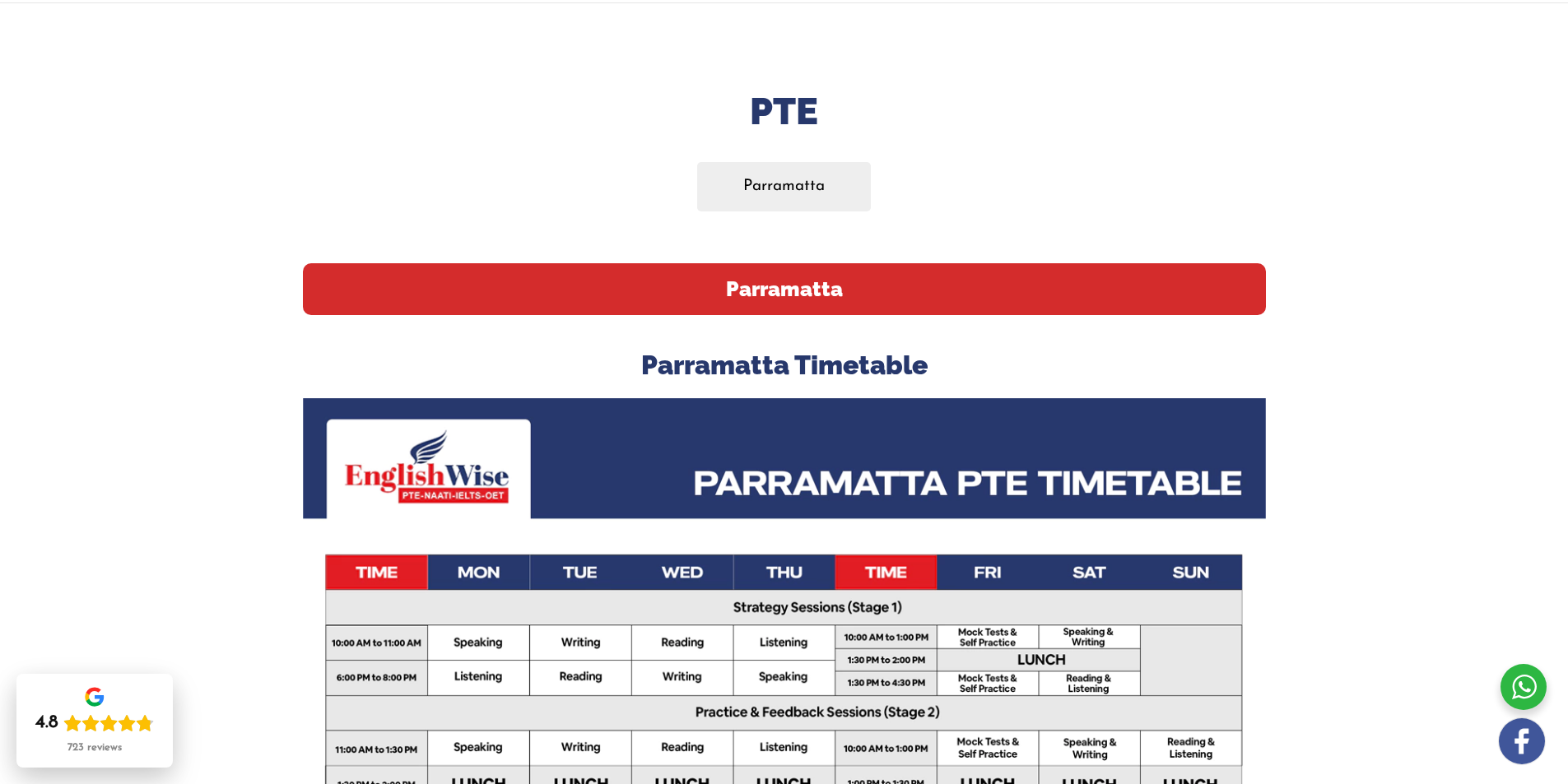
scroll to position [0, 0]
